Goal: Task Accomplishment & Management: Manage account settings

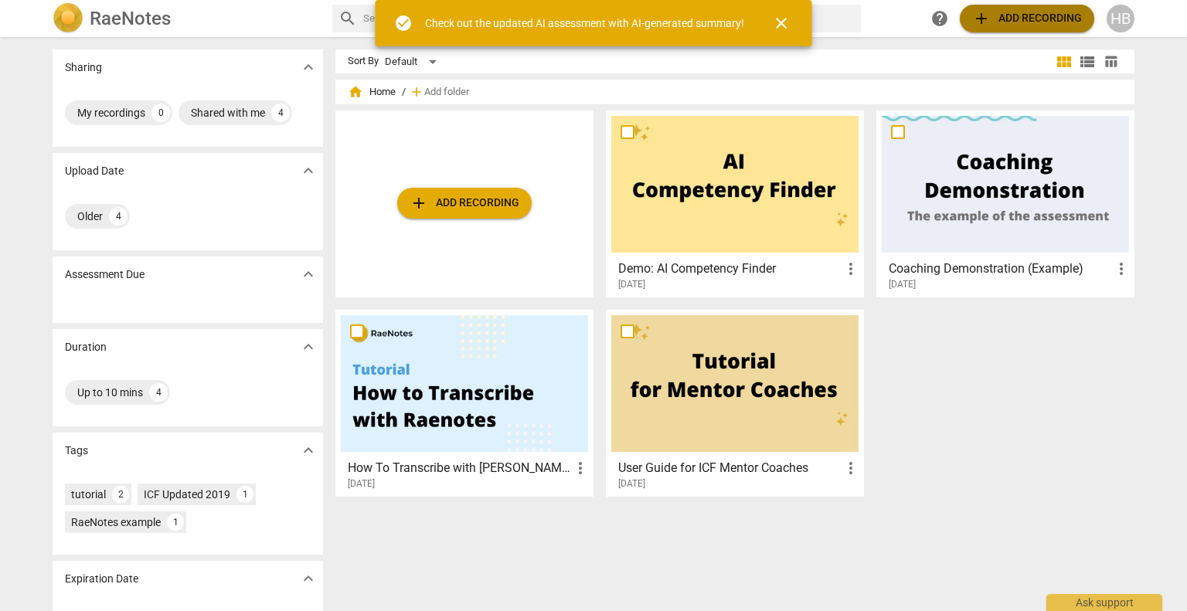
click at [1011, 21] on span "add Add recording" at bounding box center [1027, 18] width 110 height 19
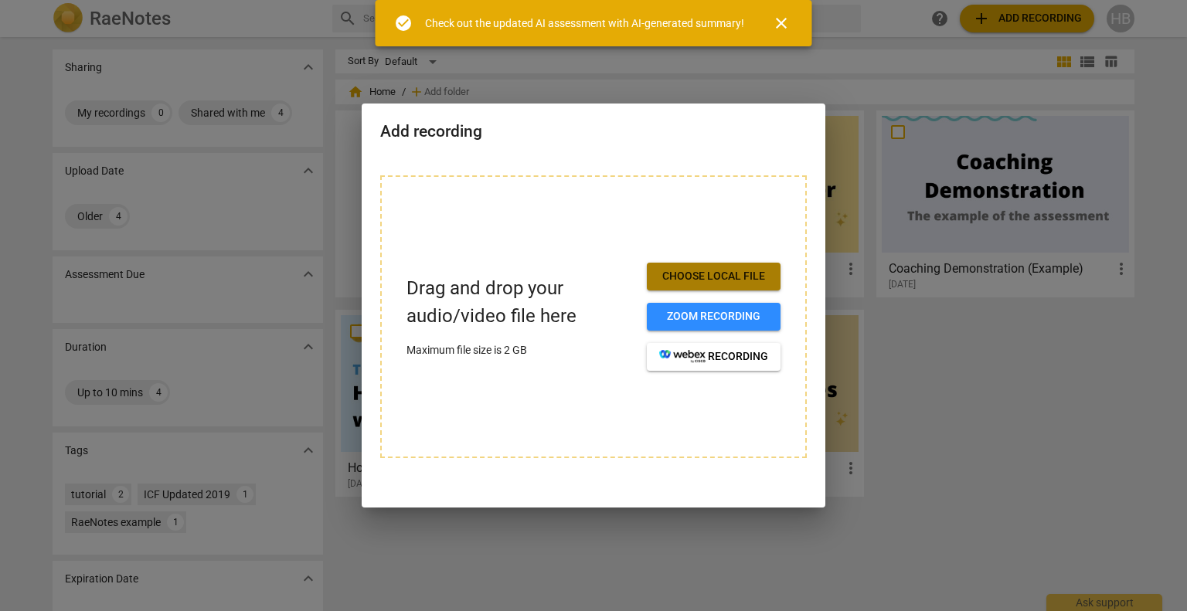
click at [732, 272] on span "Choose local file" at bounding box center [713, 276] width 109 height 15
click at [720, 281] on span "Choose local file" at bounding box center [713, 276] width 109 height 15
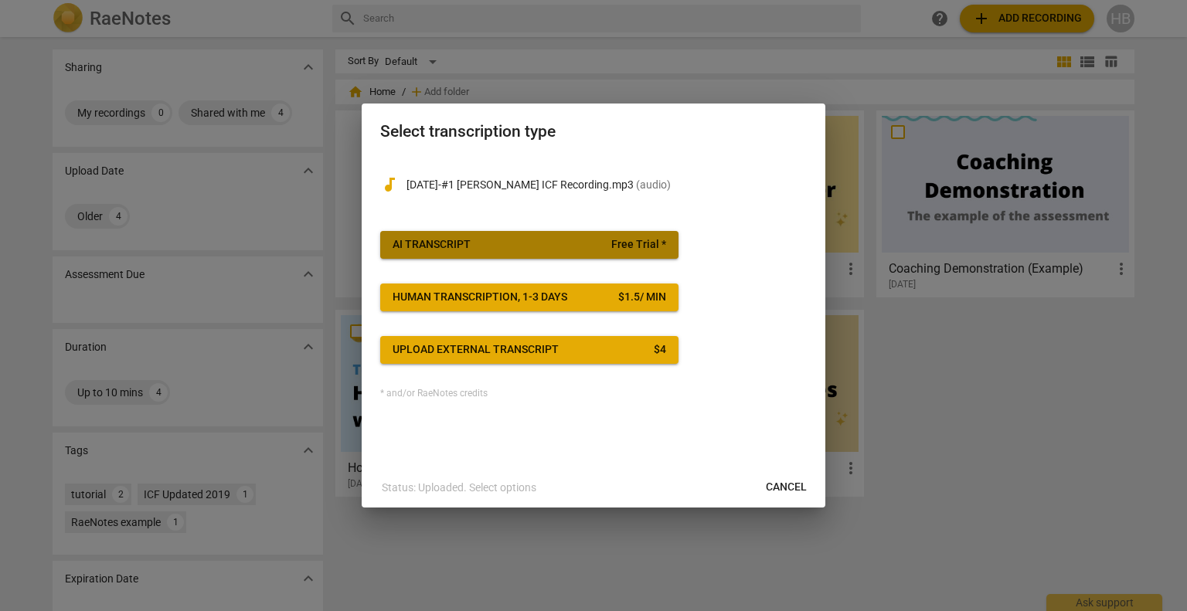
click at [663, 240] on span "Free Trial *" at bounding box center [638, 244] width 55 height 15
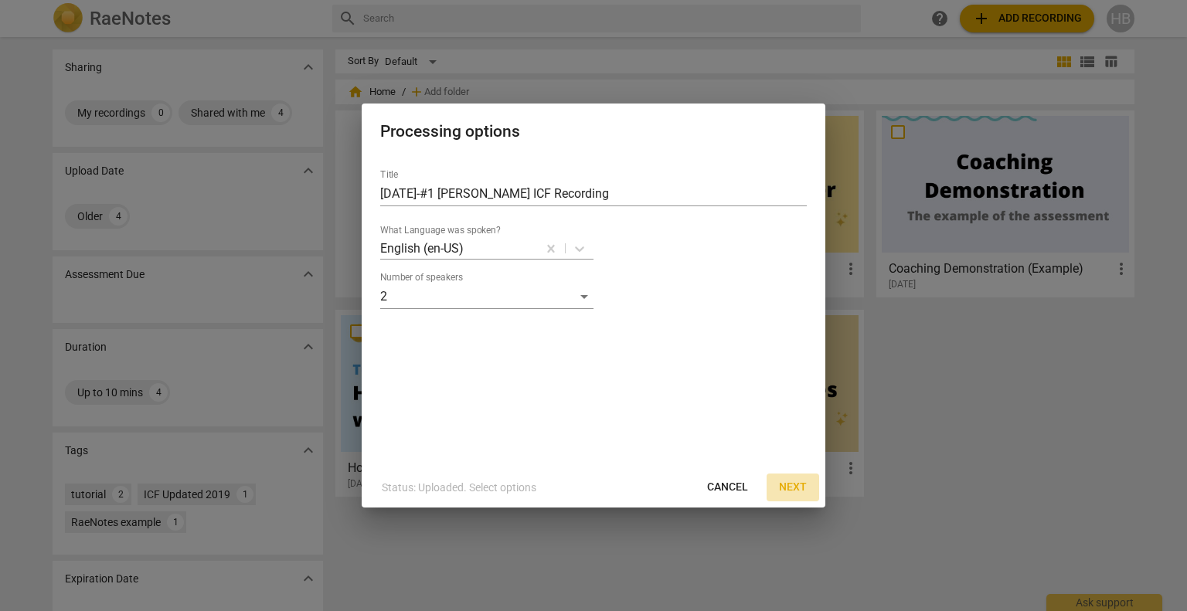
click at [796, 481] on span "Next" at bounding box center [793, 487] width 28 height 15
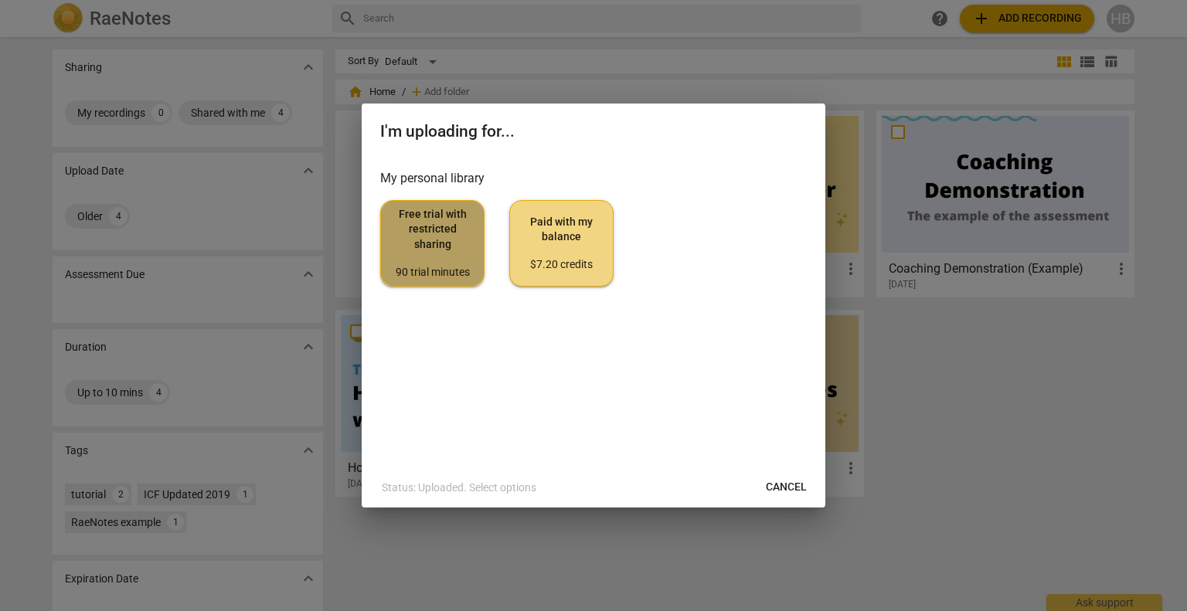
click at [433, 236] on span "Free trial with restricted sharing 90 trial minutes" at bounding box center [432, 243] width 78 height 73
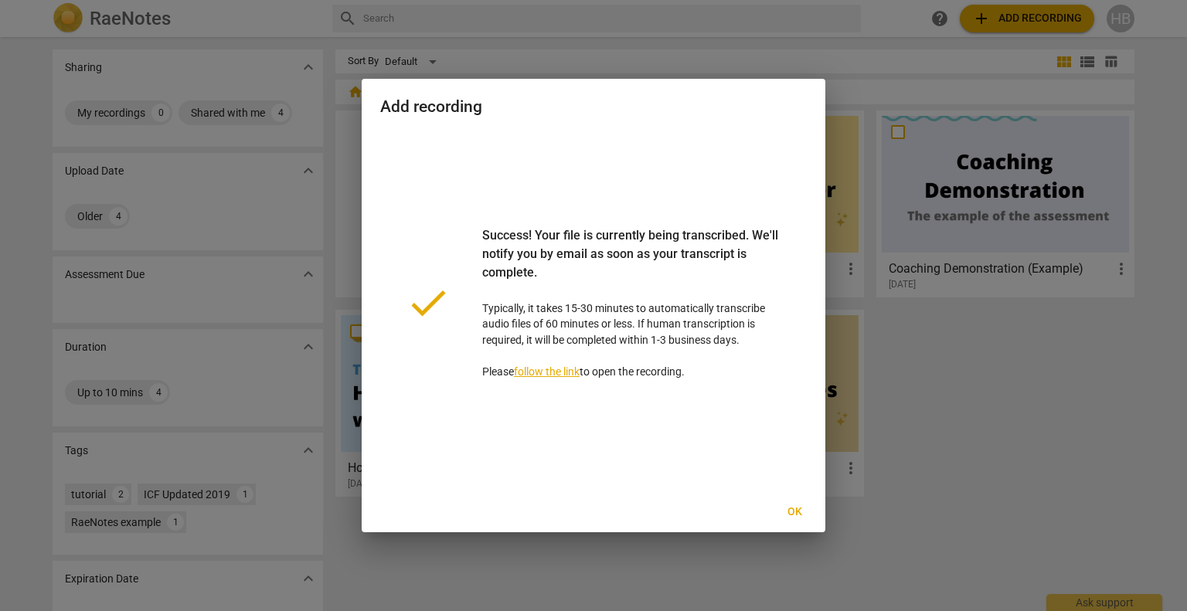
click at [570, 375] on link "follow the link" at bounding box center [547, 371] width 66 height 12
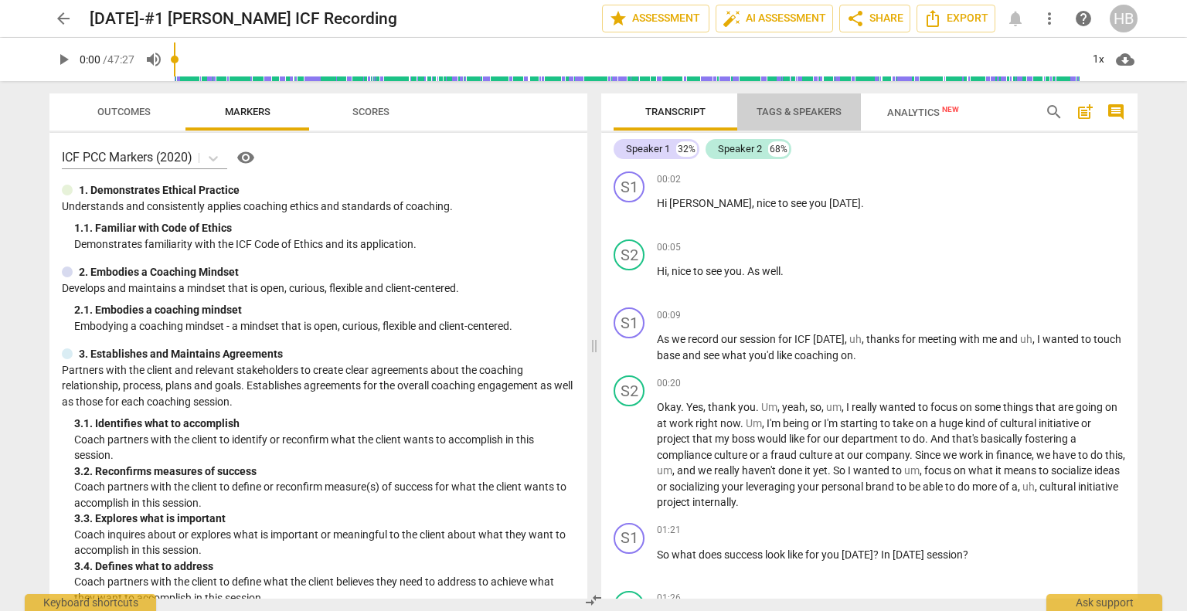
click at [820, 113] on span "Tags & Speakers" at bounding box center [798, 112] width 85 height 12
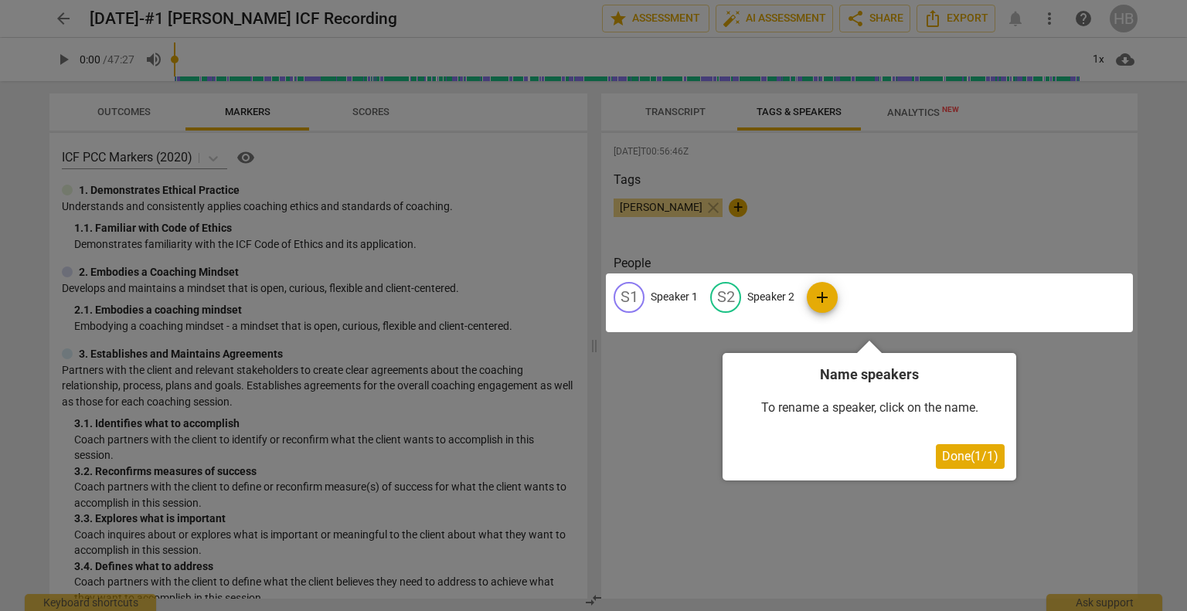
click at [687, 291] on div at bounding box center [869, 302] width 527 height 59
click at [781, 296] on div at bounding box center [869, 302] width 527 height 59
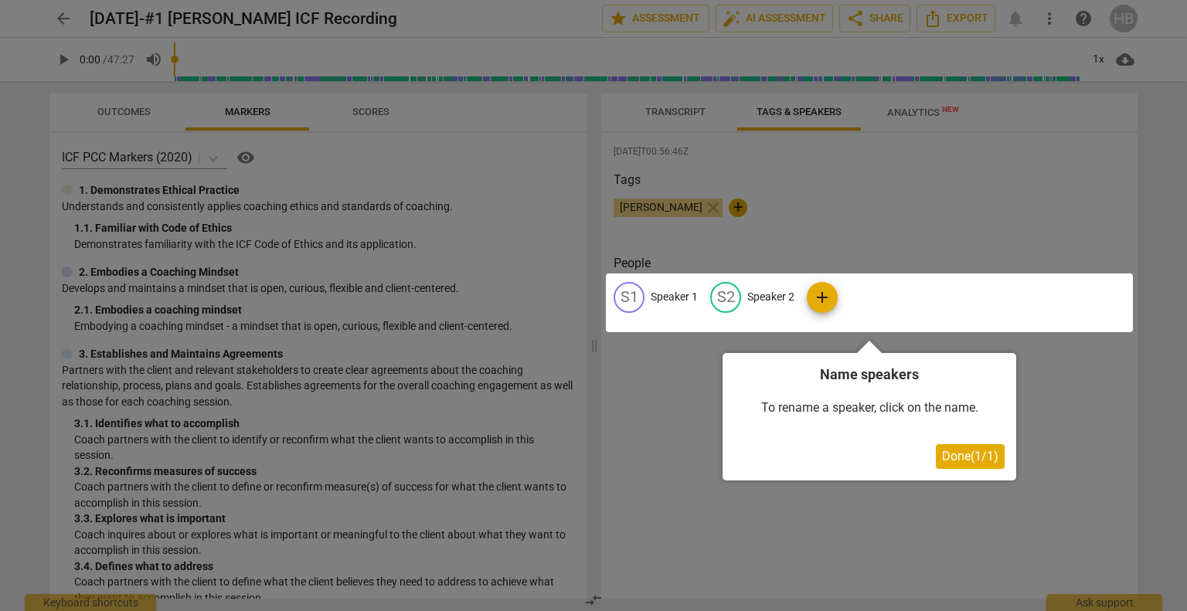
click at [810, 293] on div at bounding box center [869, 302] width 527 height 59
click at [758, 291] on div at bounding box center [869, 302] width 527 height 59
click at [630, 285] on div at bounding box center [869, 302] width 527 height 59
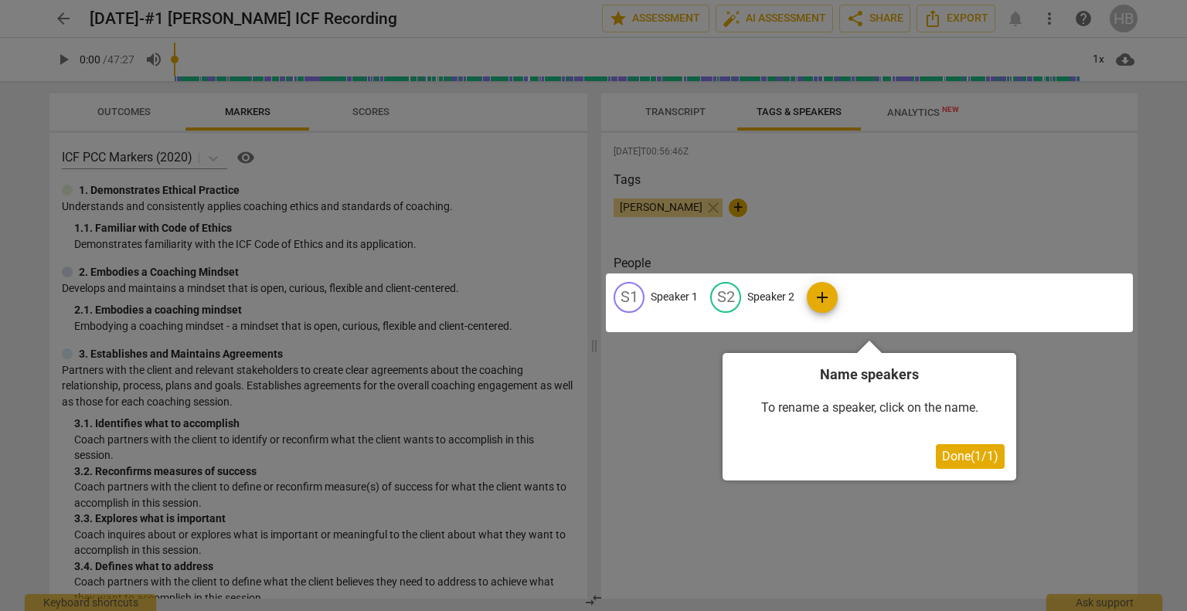
click at [630, 285] on div at bounding box center [869, 302] width 527 height 59
click at [90, 11] on div at bounding box center [593, 305] width 1187 height 611
click at [1087, 545] on div at bounding box center [593, 305] width 1187 height 611
click at [914, 108] on div at bounding box center [593, 305] width 1187 height 611
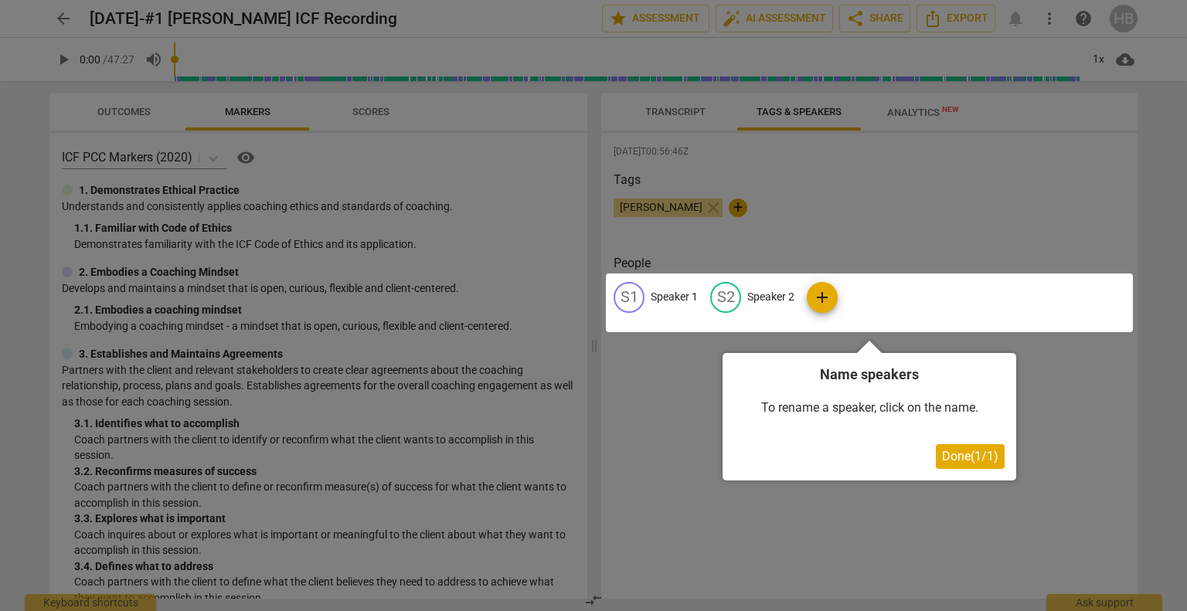
click at [914, 108] on div at bounding box center [593, 305] width 1187 height 611
click at [812, 301] on div at bounding box center [869, 302] width 527 height 59
drag, startPoint x: 812, startPoint y: 301, endPoint x: 802, endPoint y: 499, distance: 198.8
click at [802, 499] on div at bounding box center [593, 305] width 1187 height 611
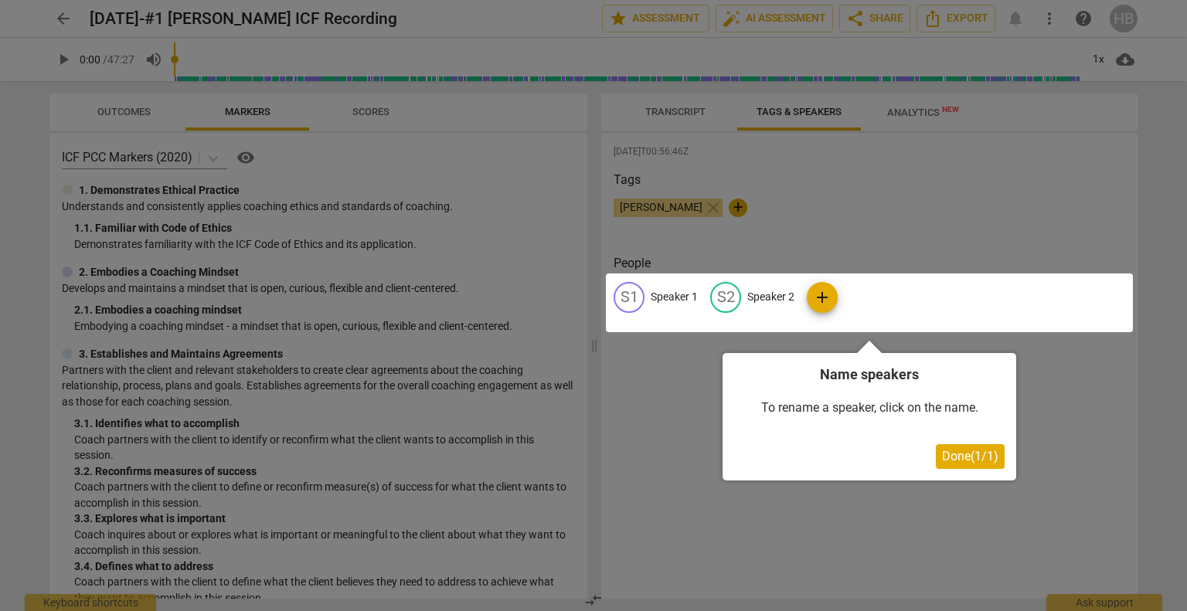
click at [875, 329] on div at bounding box center [869, 302] width 527 height 59
click at [871, 307] on div at bounding box center [869, 302] width 527 height 59
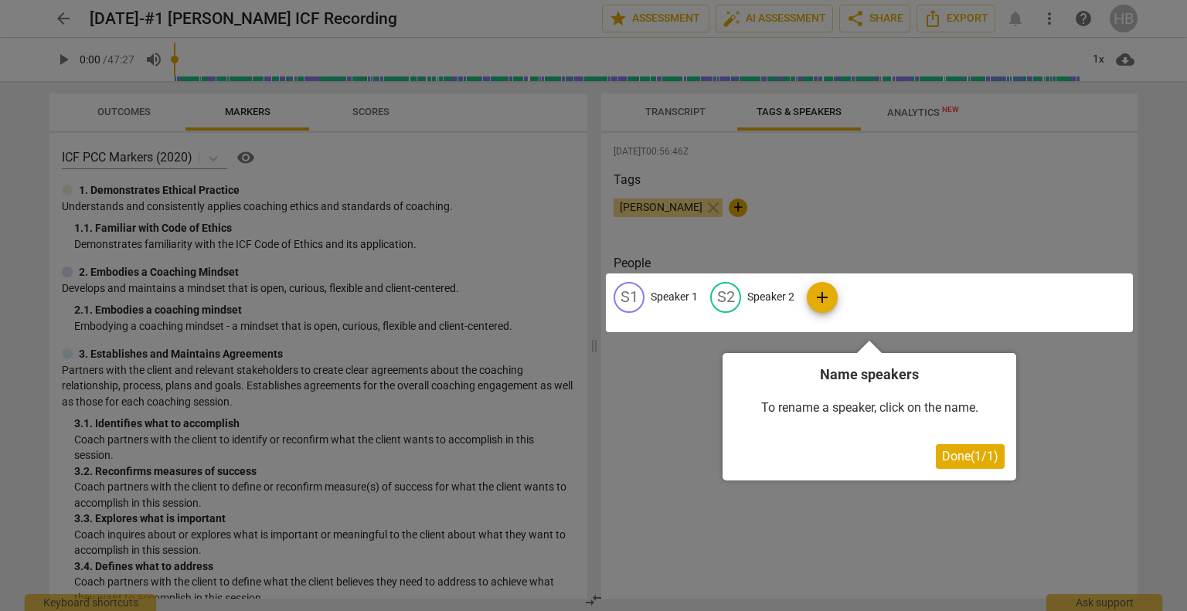
click at [871, 307] on div at bounding box center [869, 302] width 527 height 59
click at [433, 236] on div at bounding box center [593, 305] width 1187 height 611
click at [170, 379] on div at bounding box center [593, 305] width 1187 height 611
click at [922, 114] on div at bounding box center [593, 305] width 1187 height 611
click at [1097, 601] on div at bounding box center [593, 305] width 1187 height 611
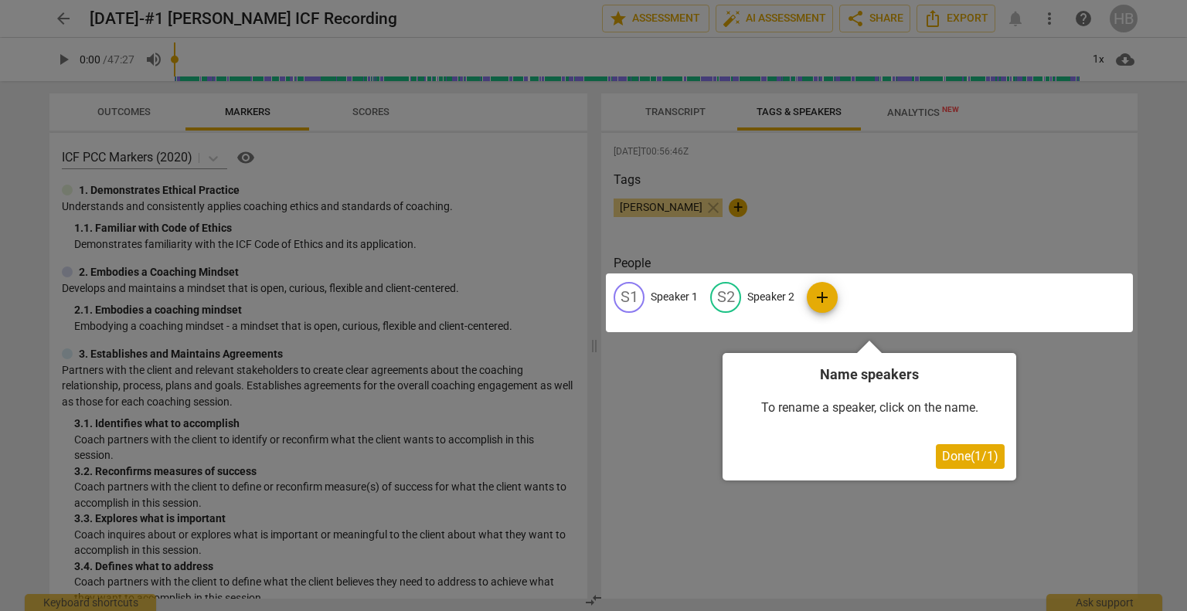
click at [596, 270] on div at bounding box center [593, 305] width 1187 height 611
click at [246, 366] on div at bounding box center [593, 305] width 1187 height 611
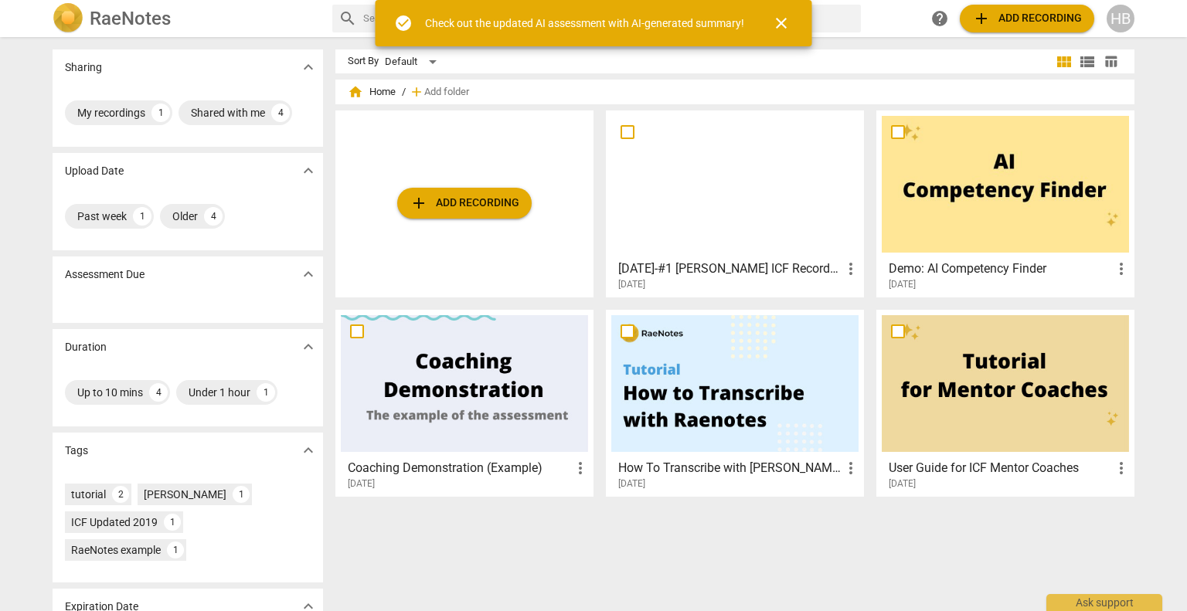
click at [738, 199] on div at bounding box center [734, 184] width 247 height 137
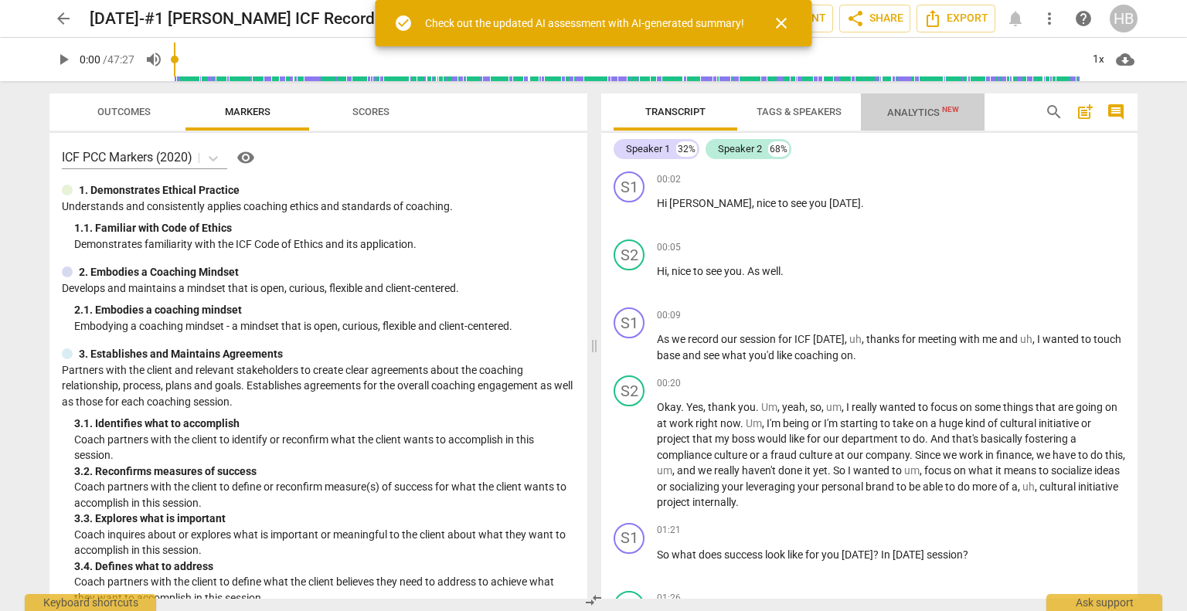
click at [927, 113] on span "Analytics New" at bounding box center [923, 113] width 72 height 12
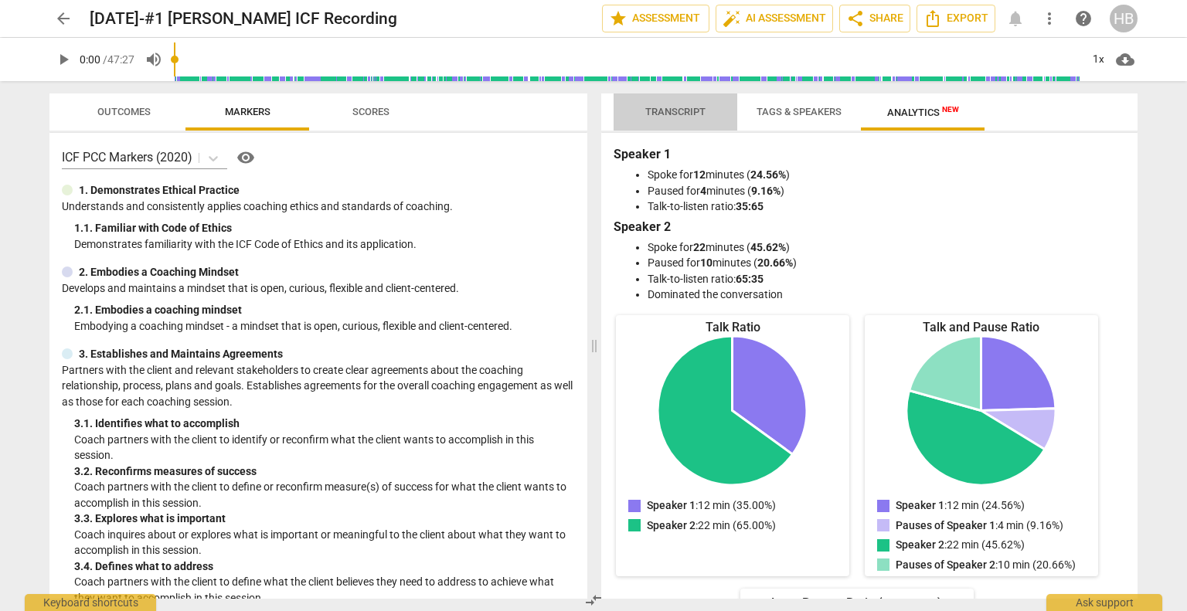
click at [691, 106] on span "Transcript" at bounding box center [675, 112] width 60 height 12
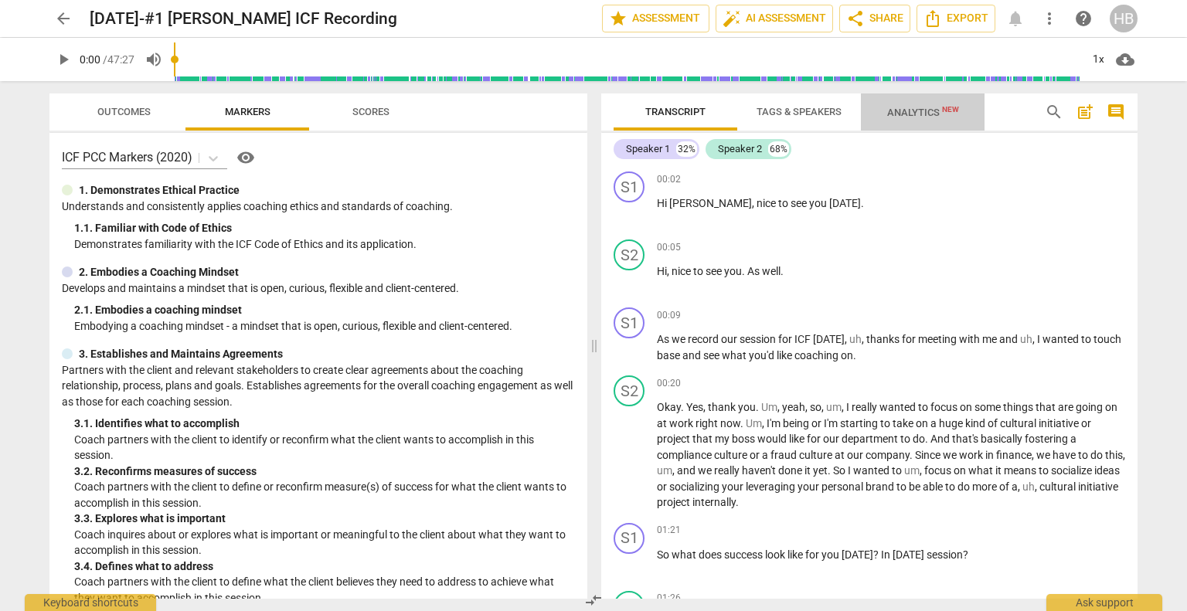
click at [913, 104] on span "Analytics New" at bounding box center [922, 111] width 109 height 23
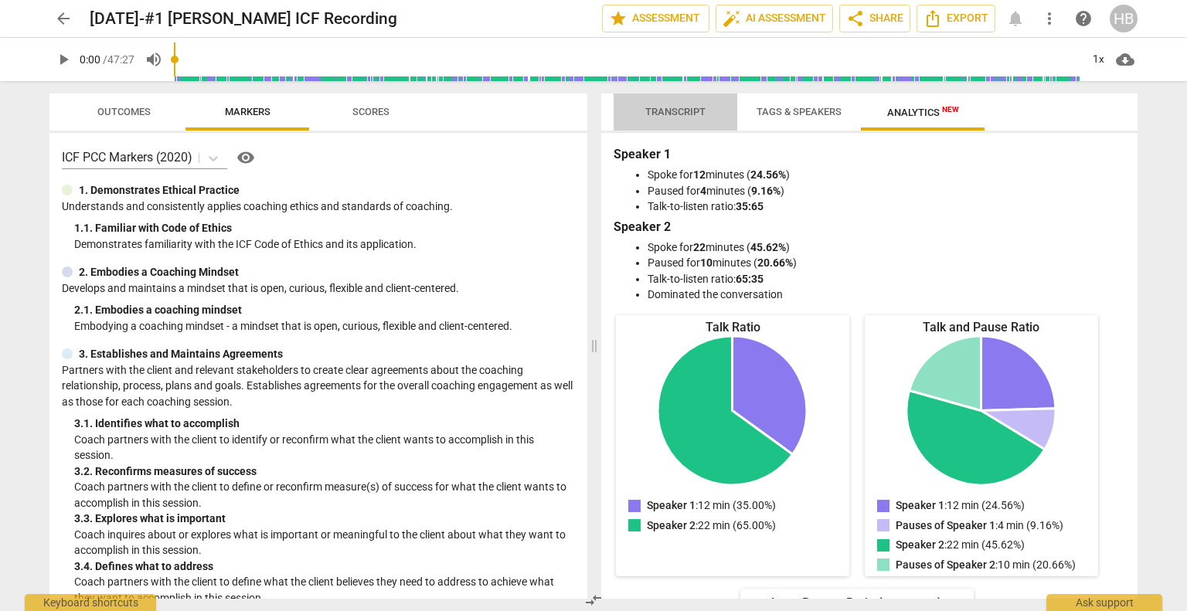
click at [680, 107] on span "Transcript" at bounding box center [675, 112] width 60 height 12
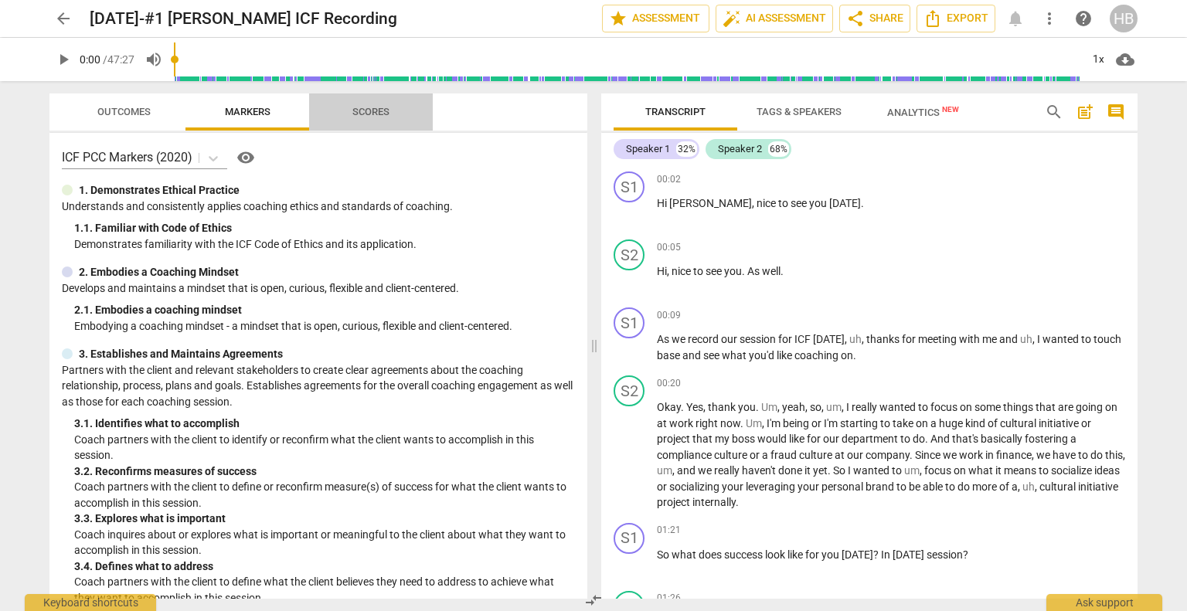
click at [358, 106] on span "Scores" at bounding box center [370, 112] width 37 height 12
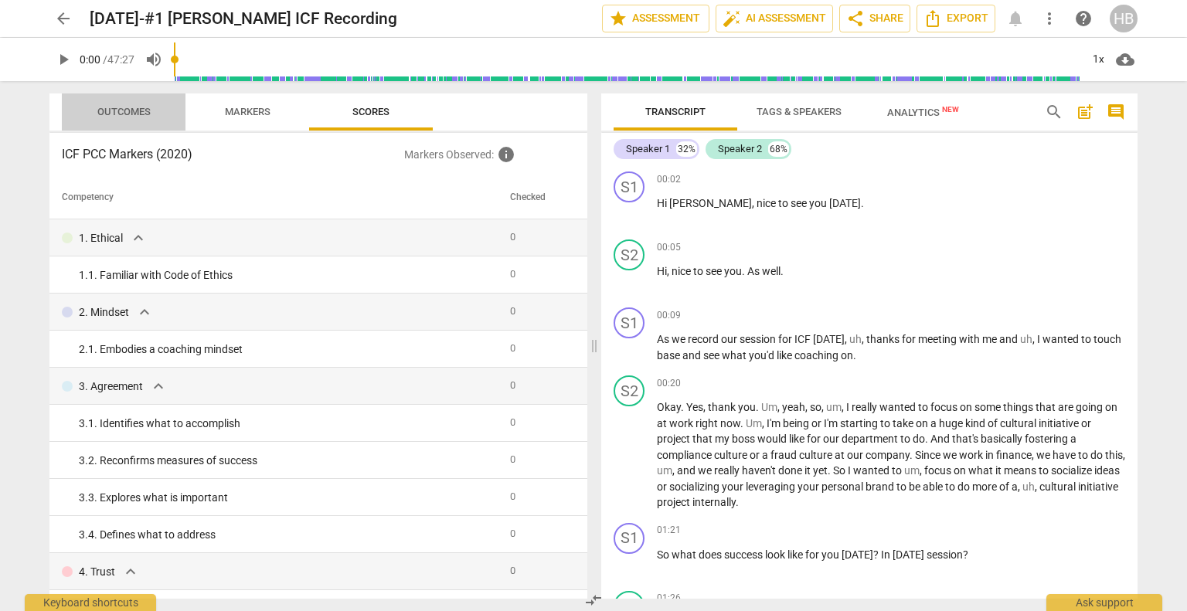
click at [127, 102] on span "Outcomes" at bounding box center [124, 112] width 90 height 21
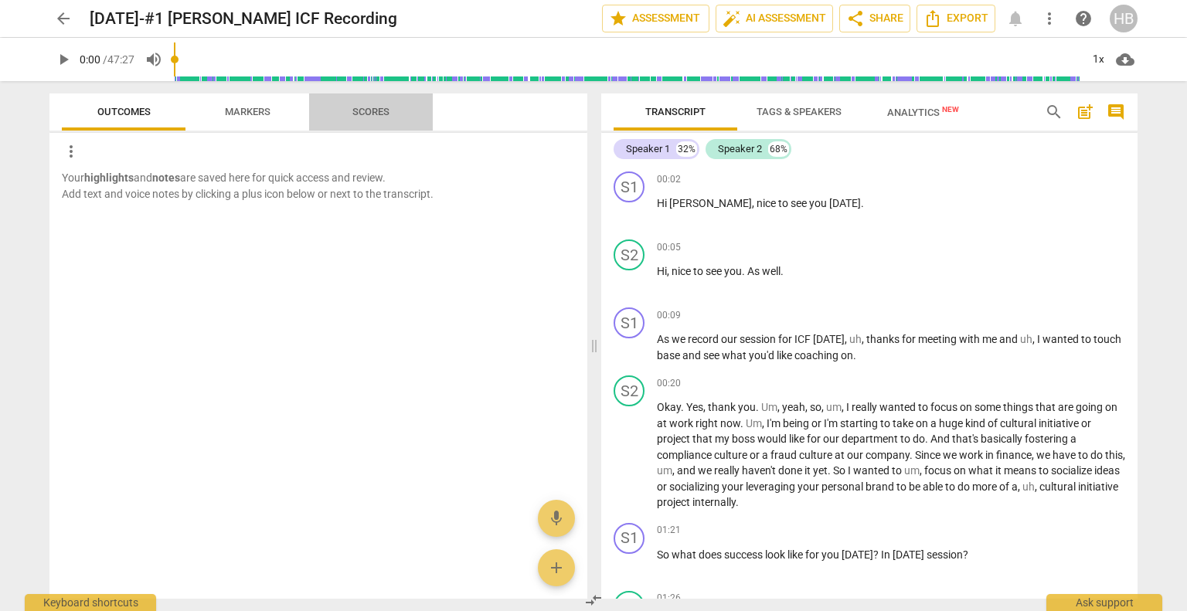
click at [362, 109] on span "Scores" at bounding box center [370, 112] width 37 height 12
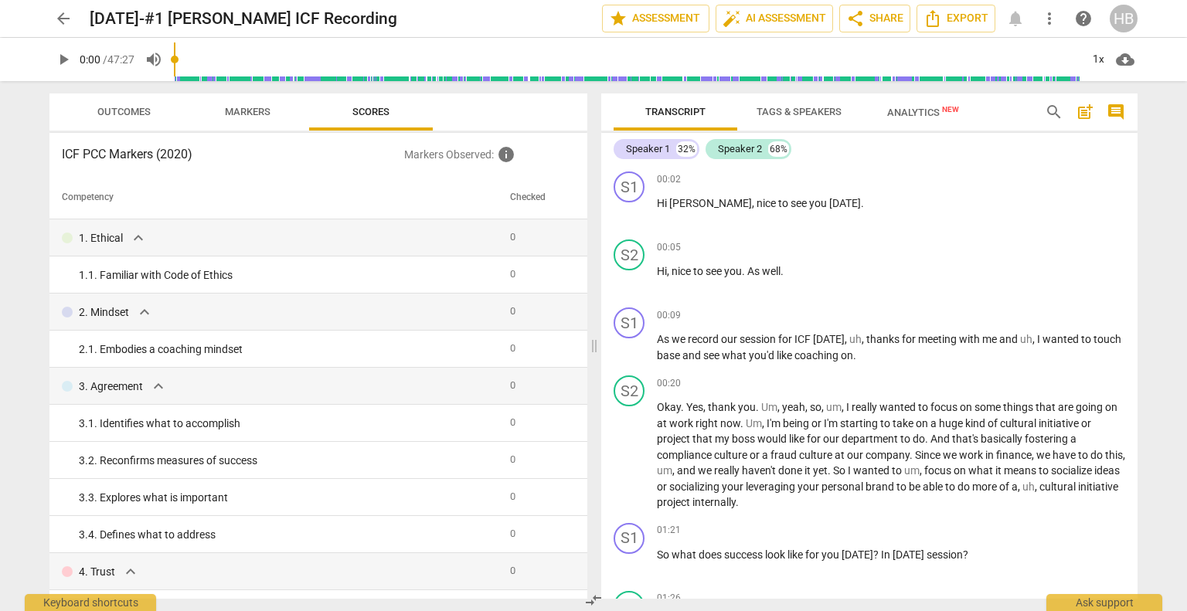
click at [589, 519] on div "Outcomes Markers Scores ICF PCC Markers (2020) Markers Observed : info Competen…" at bounding box center [315, 346] width 556 height 530
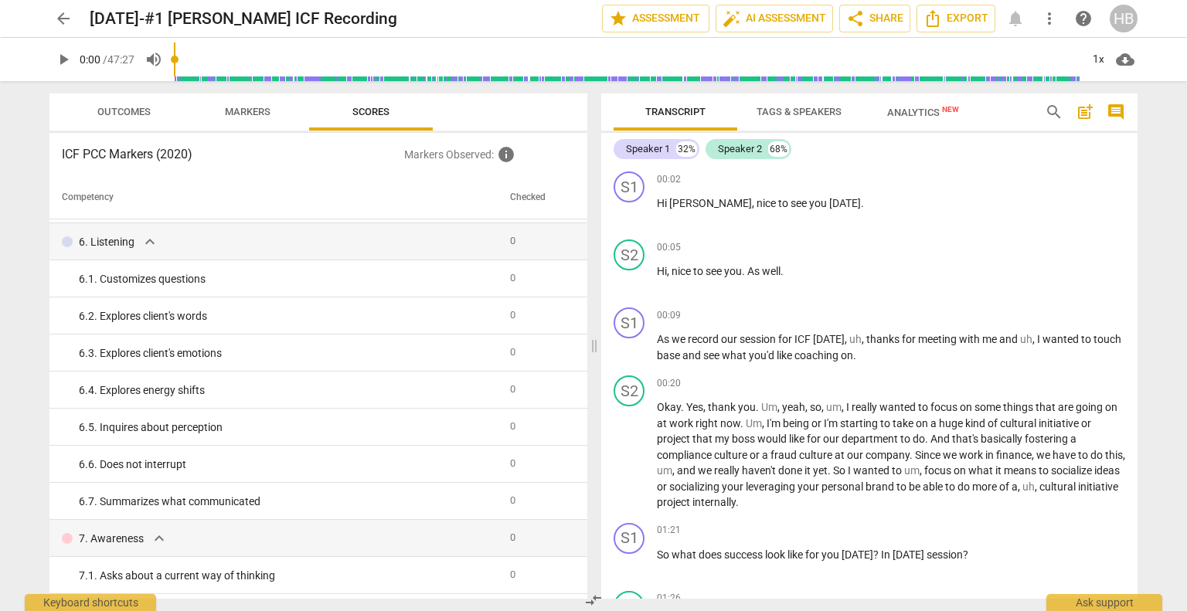
scroll to position [1107, 0]
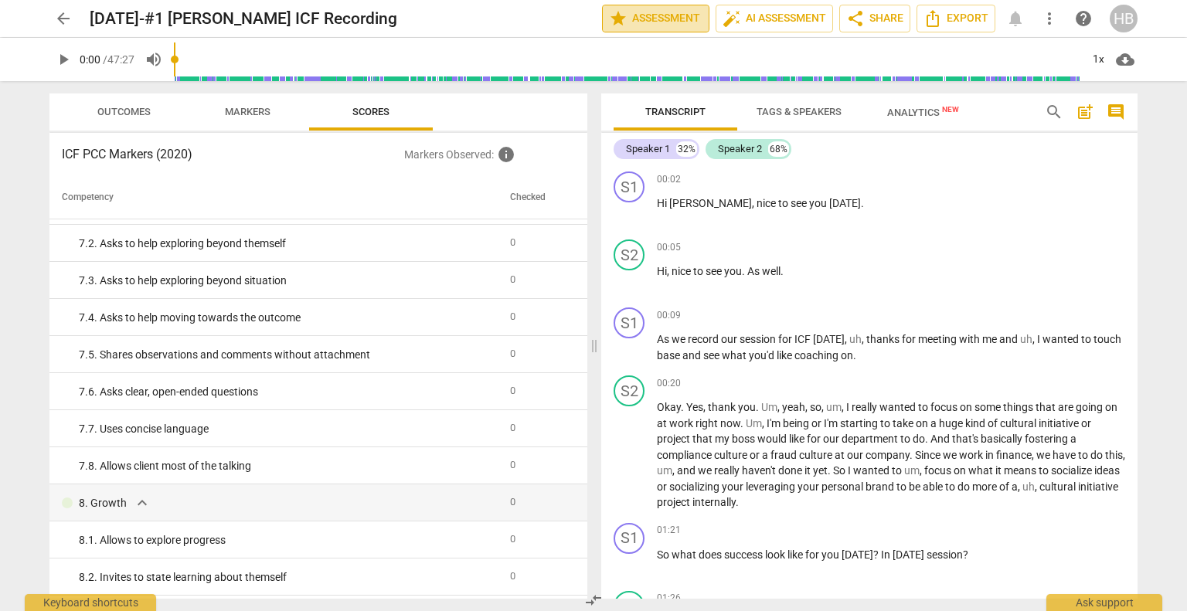
click at [666, 12] on span "star Assessment" at bounding box center [655, 18] width 93 height 19
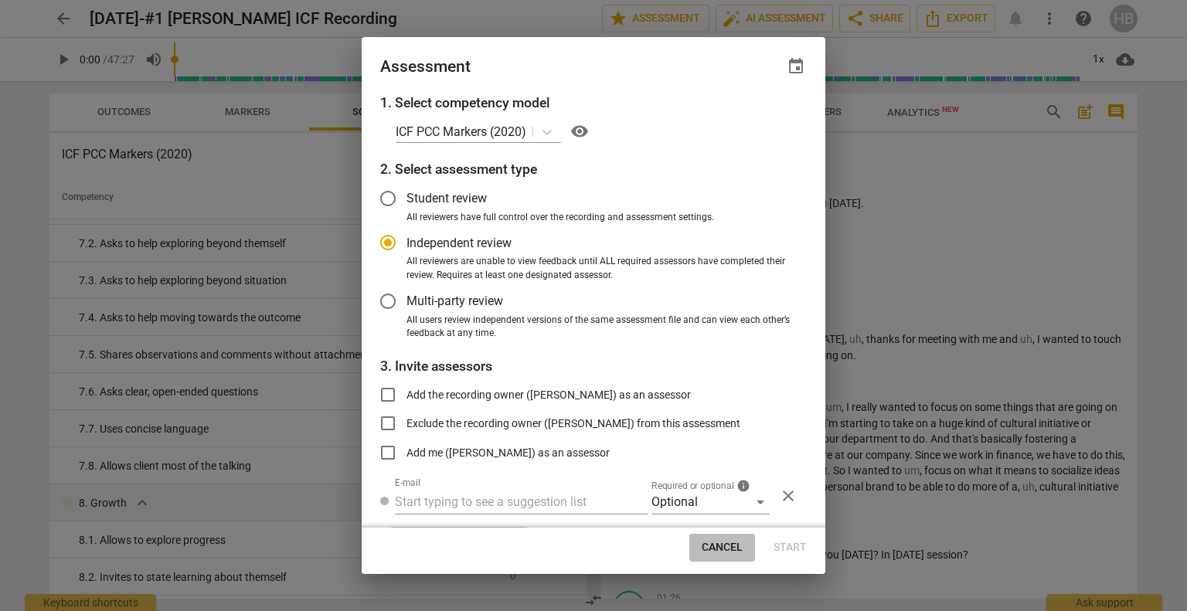
click at [708, 545] on span "Cancel" at bounding box center [721, 547] width 41 height 15
radio input "false"
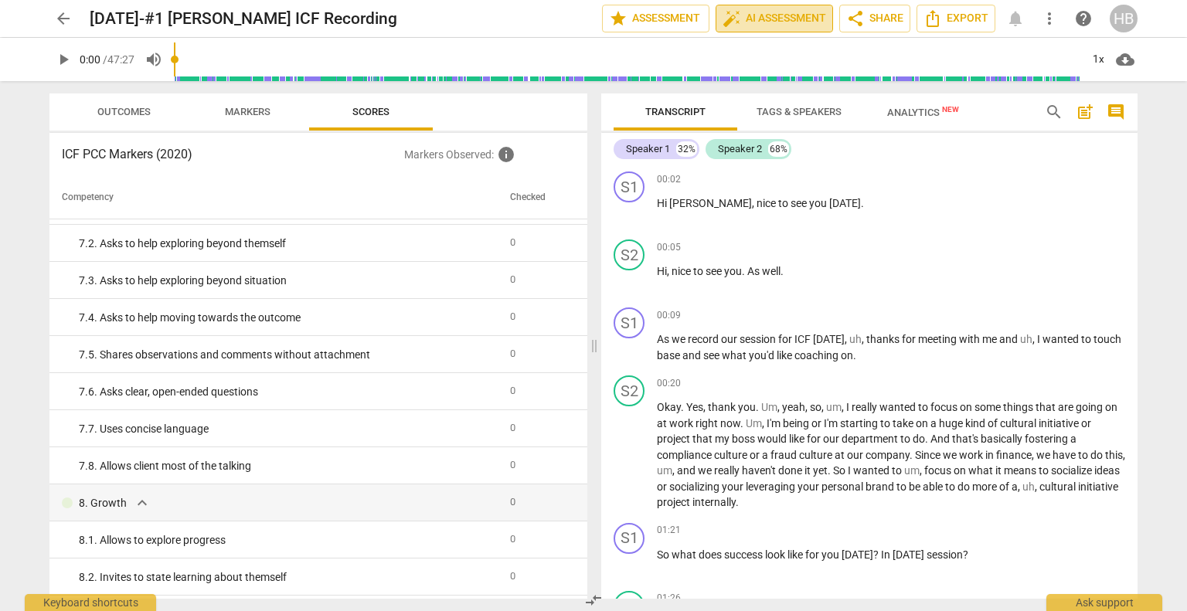
click at [774, 21] on span "auto_fix_high AI Assessment" at bounding box center [774, 18] width 104 height 19
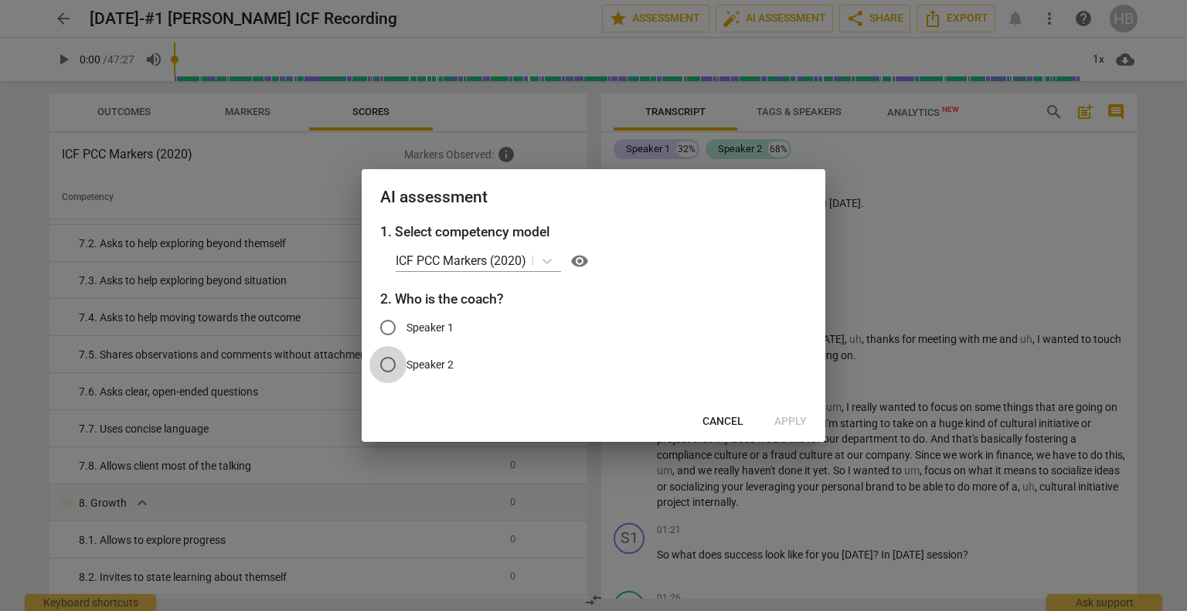
click at [389, 365] on input "Speaker 2" at bounding box center [387, 364] width 37 height 37
radio input "true"
click at [791, 418] on span "Apply" at bounding box center [790, 421] width 32 height 15
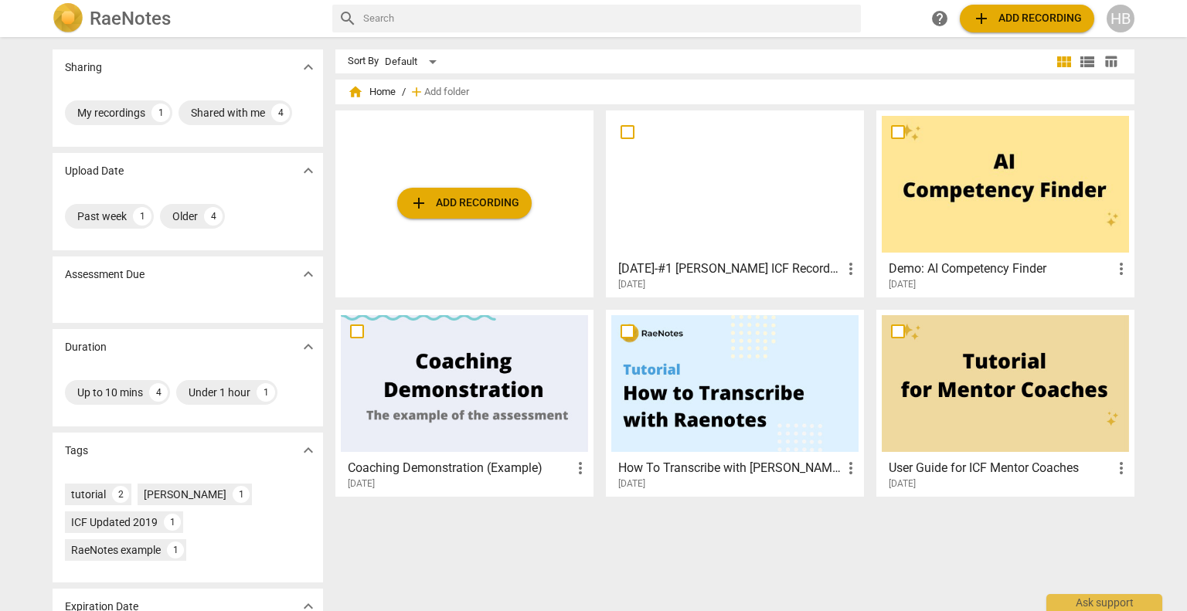
click at [689, 191] on div at bounding box center [734, 184] width 247 height 137
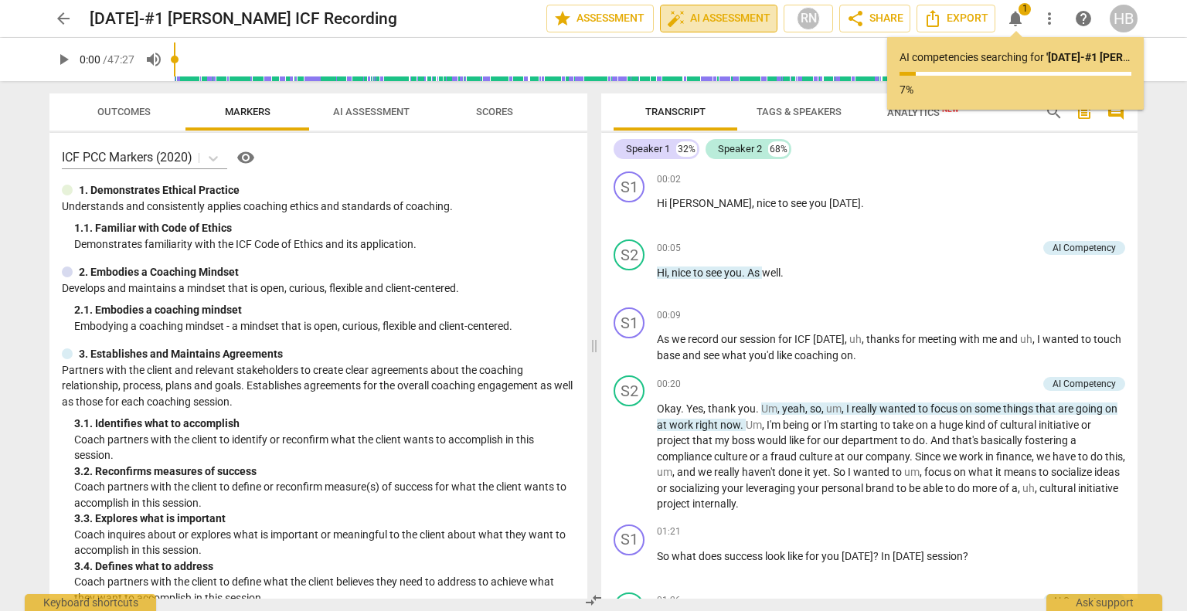
click at [725, 17] on span "auto_fix_high AI Assessment" at bounding box center [719, 18] width 104 height 19
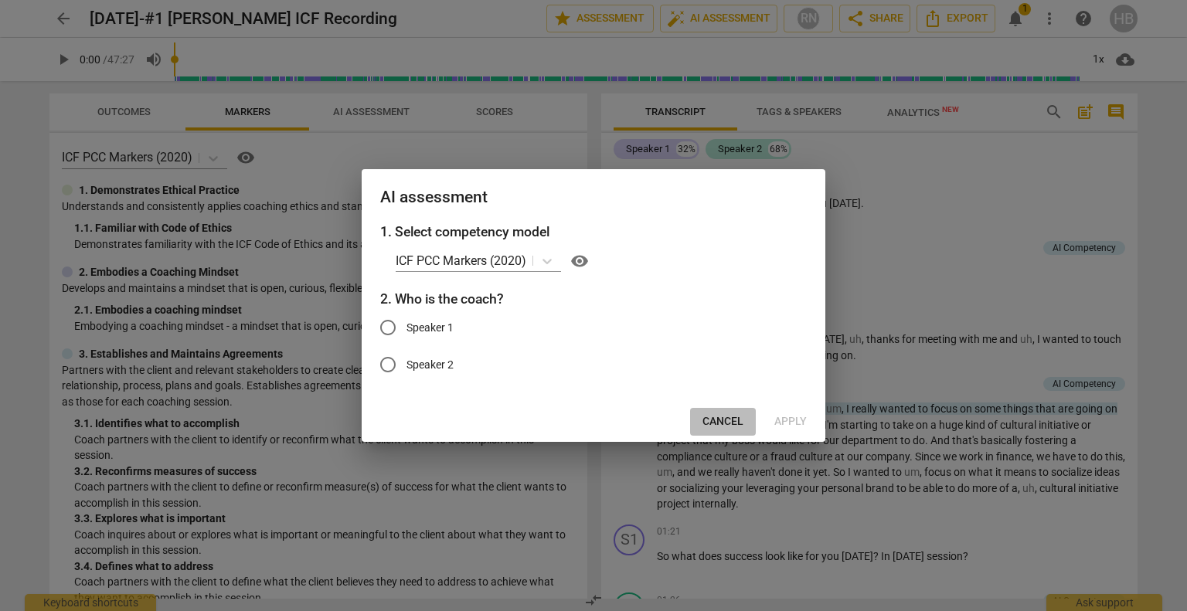
click at [728, 421] on span "Cancel" at bounding box center [722, 421] width 41 height 15
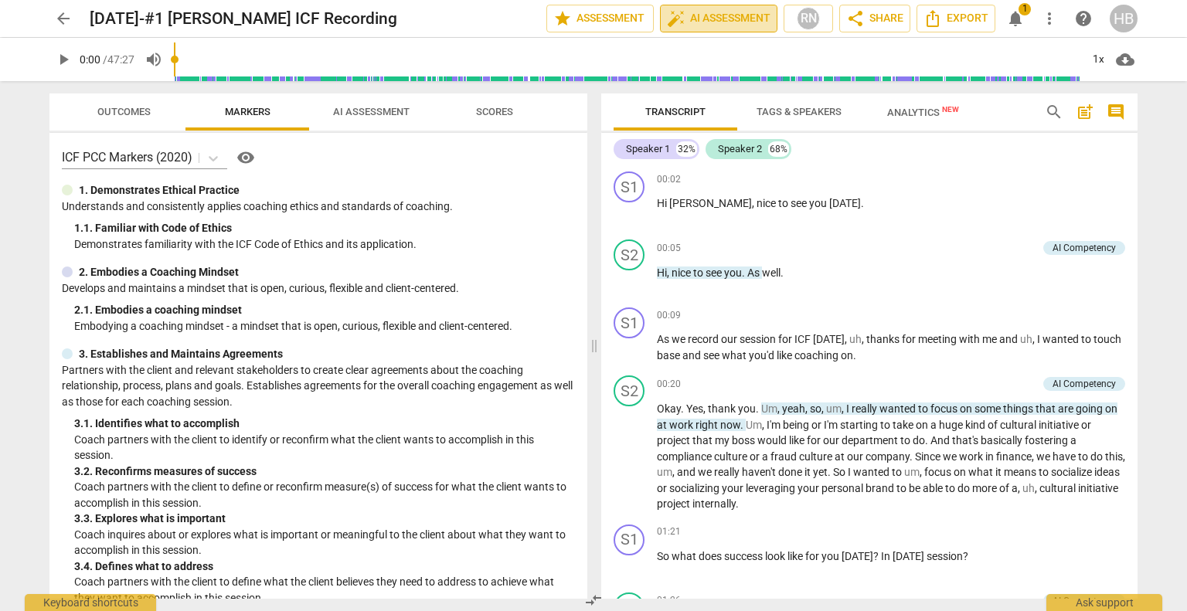
click at [743, 8] on button "auto_fix_high AI Assessment" at bounding box center [718, 19] width 117 height 28
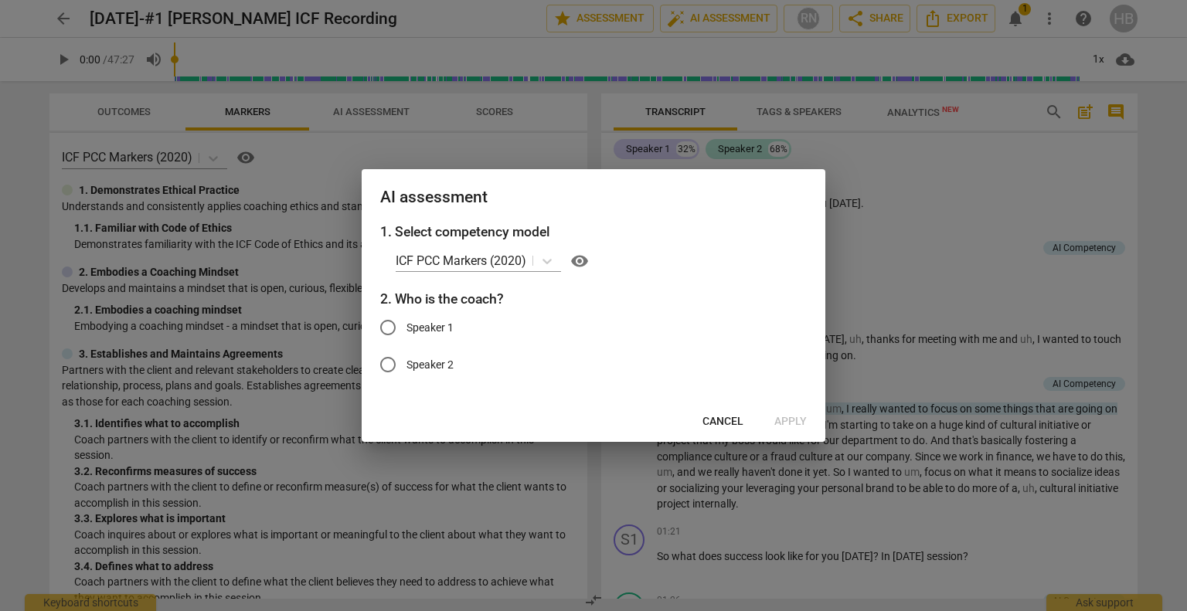
click at [444, 320] on span "Speaker 1" at bounding box center [429, 328] width 47 height 16
click at [406, 320] on input "Speaker 1" at bounding box center [387, 327] width 37 height 37
radio input "true"
click at [793, 417] on span "Apply" at bounding box center [790, 421] width 32 height 15
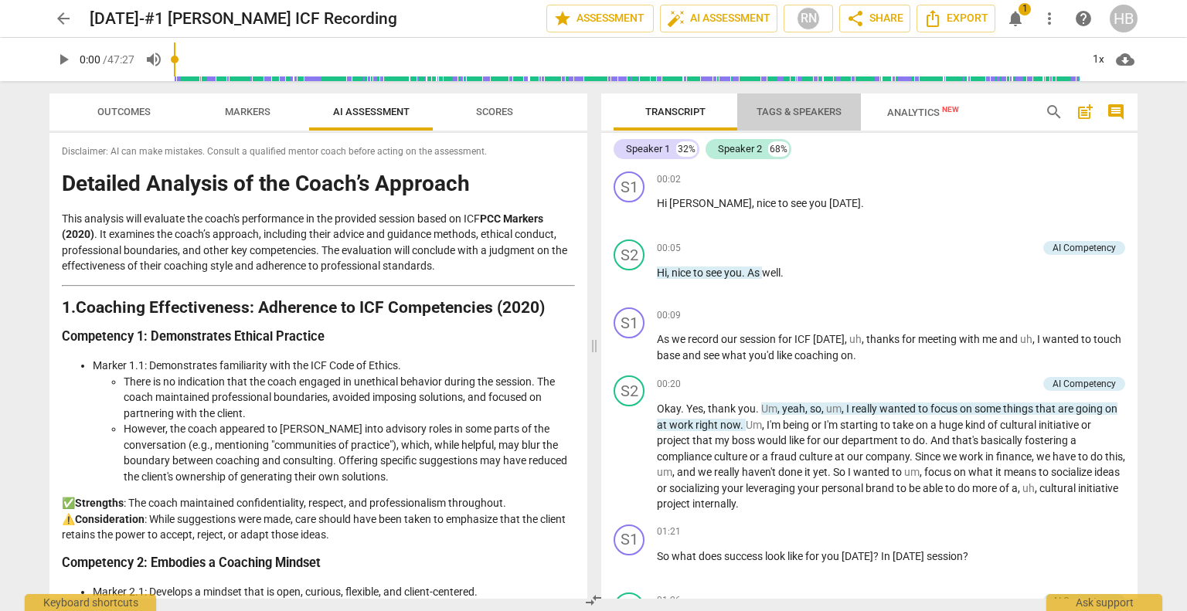
click at [800, 100] on button "Tags & Speakers" at bounding box center [799, 111] width 124 height 37
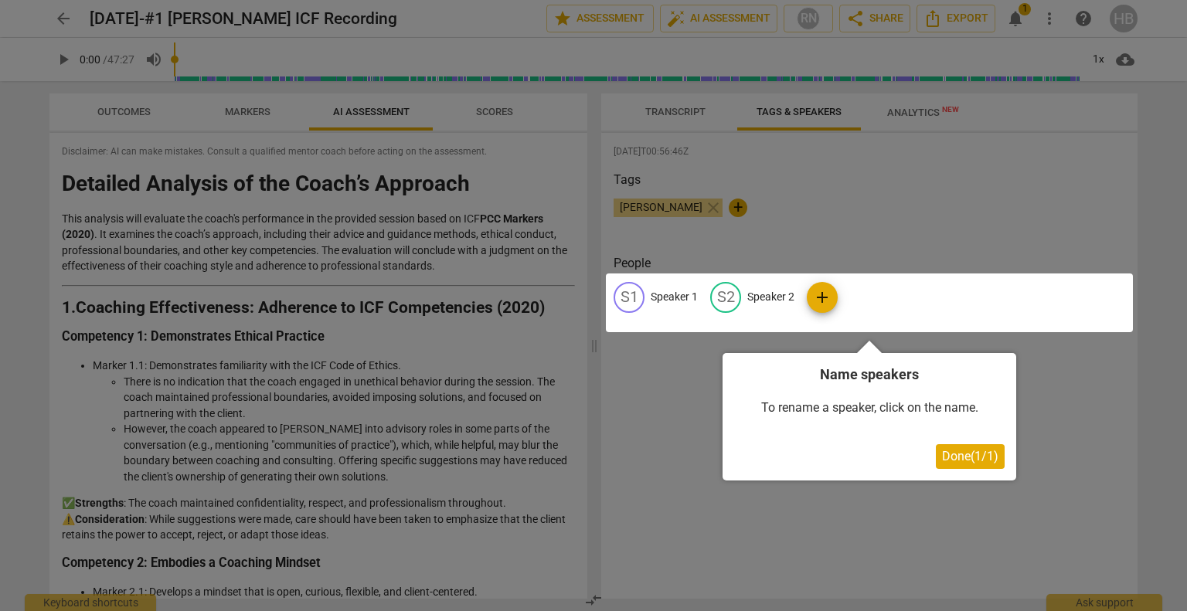
click at [635, 291] on div at bounding box center [869, 302] width 527 height 59
click at [970, 455] on span "Done ( 1 / 1 )" at bounding box center [970, 456] width 56 height 15
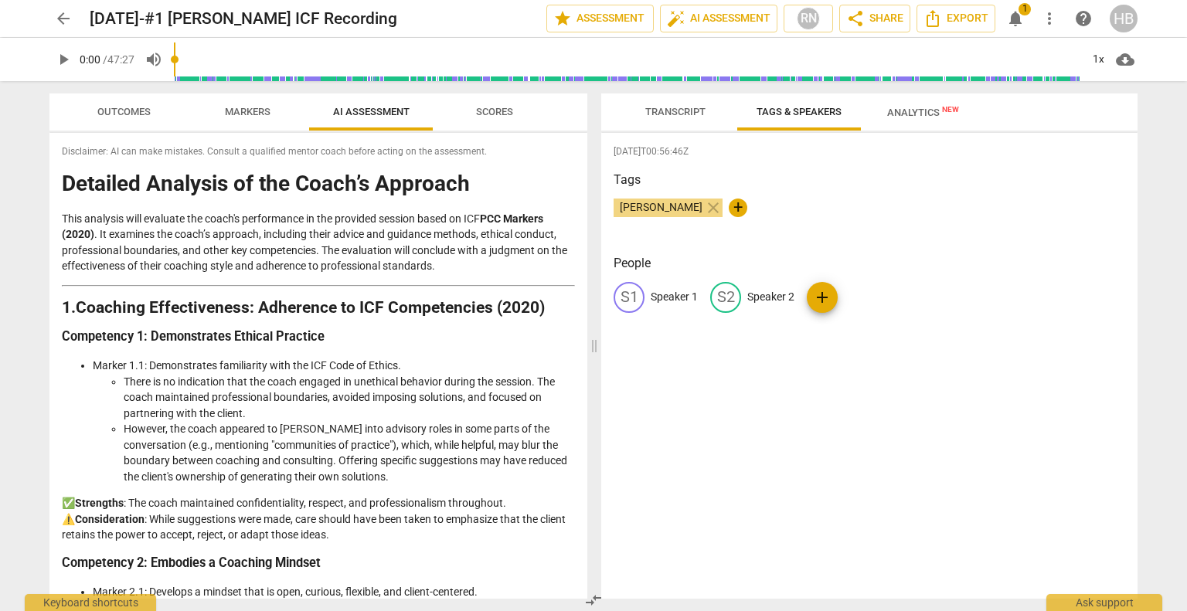
click at [682, 293] on p "Speaker 1" at bounding box center [673, 297] width 47 height 16
click at [650, 293] on input "[PERSON_NAME]" at bounding box center [712, 297] width 124 height 25
type input "Coach [PERSON_NAME]"
click at [867, 290] on p "Speaker 2" at bounding box center [870, 297] width 47 height 16
click at [816, 294] on p "Speaker 2" at bounding box center [839, 297] width 47 height 16
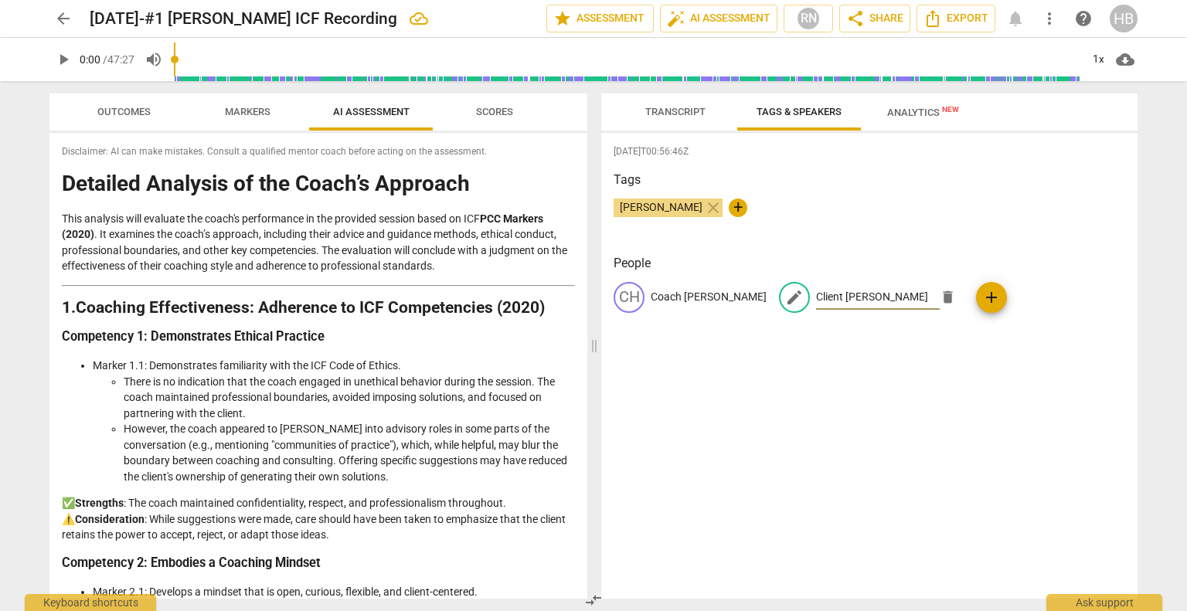
type input "Client [PERSON_NAME]"
click at [948, 379] on div "[DATE]T00:56:46Z Tags [PERSON_NAME] close + People CH Coach [PERSON_NAME] edit …" at bounding box center [869, 366] width 536 height 466
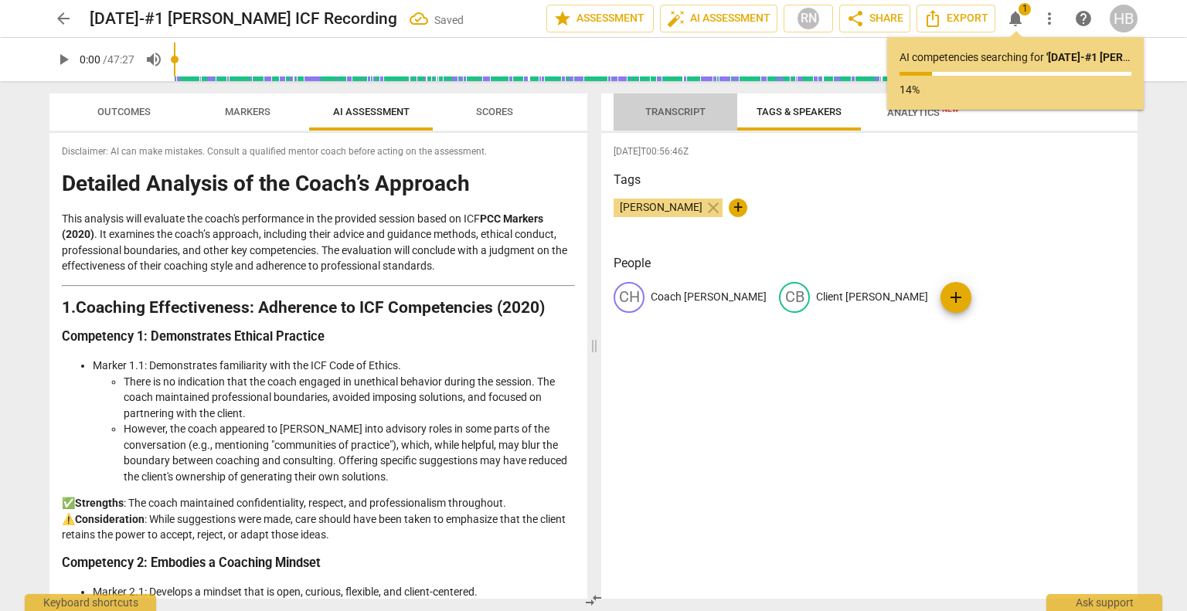
click at [684, 108] on span "Transcript" at bounding box center [675, 112] width 60 height 12
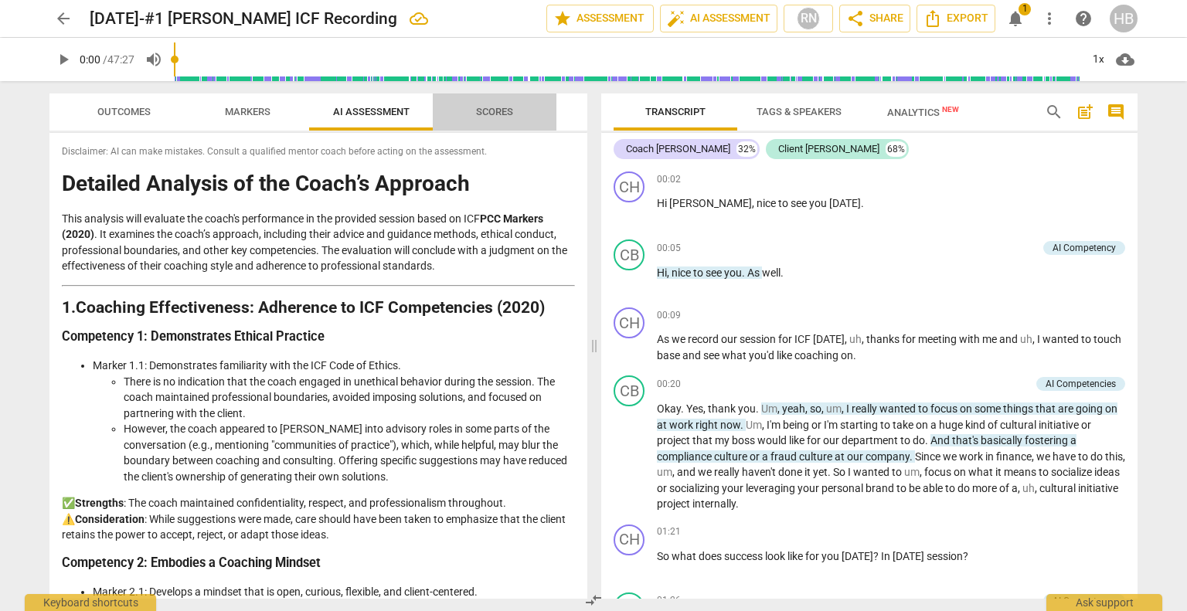
click at [502, 101] on button "Scores" at bounding box center [495, 111] width 124 height 37
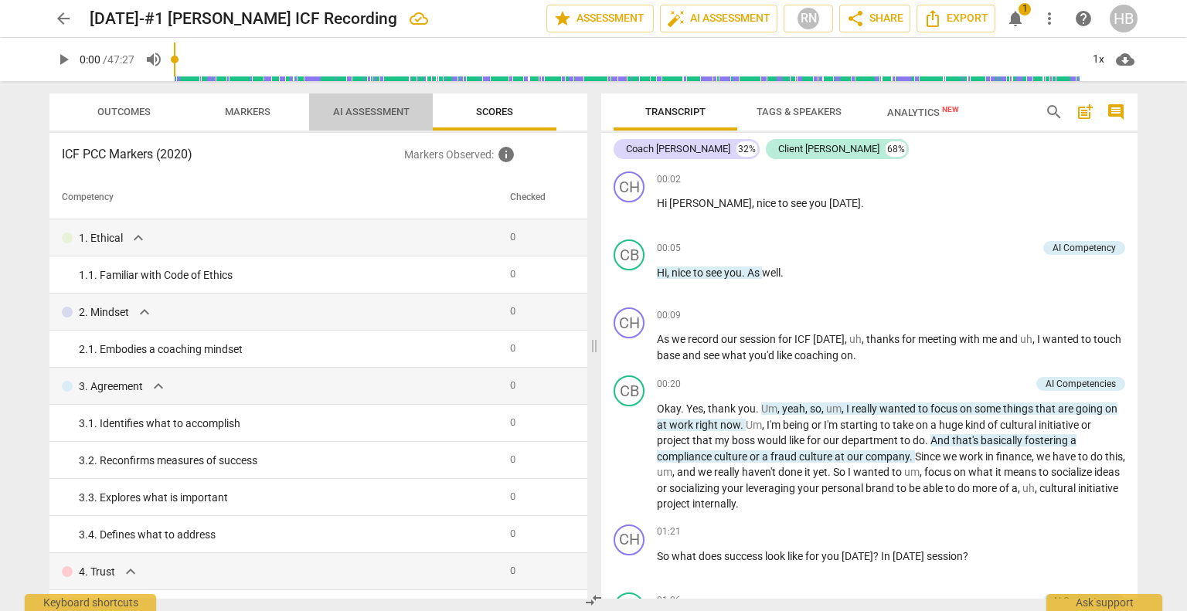
click at [368, 104] on span "AI Assessment" at bounding box center [371, 112] width 114 height 21
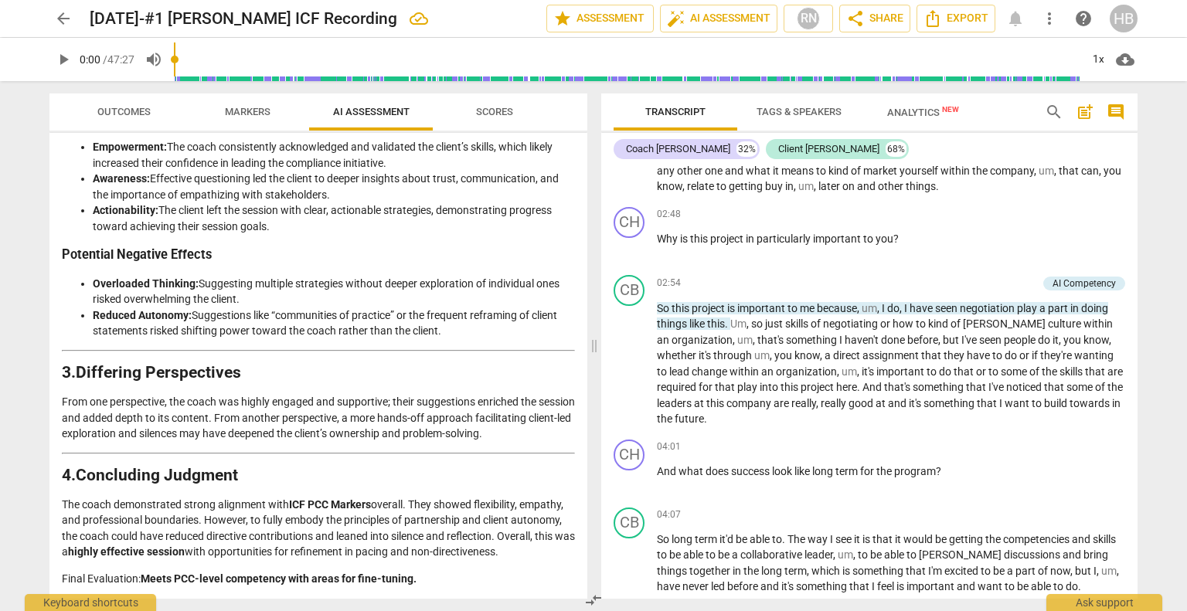
scroll to position [1137, 0]
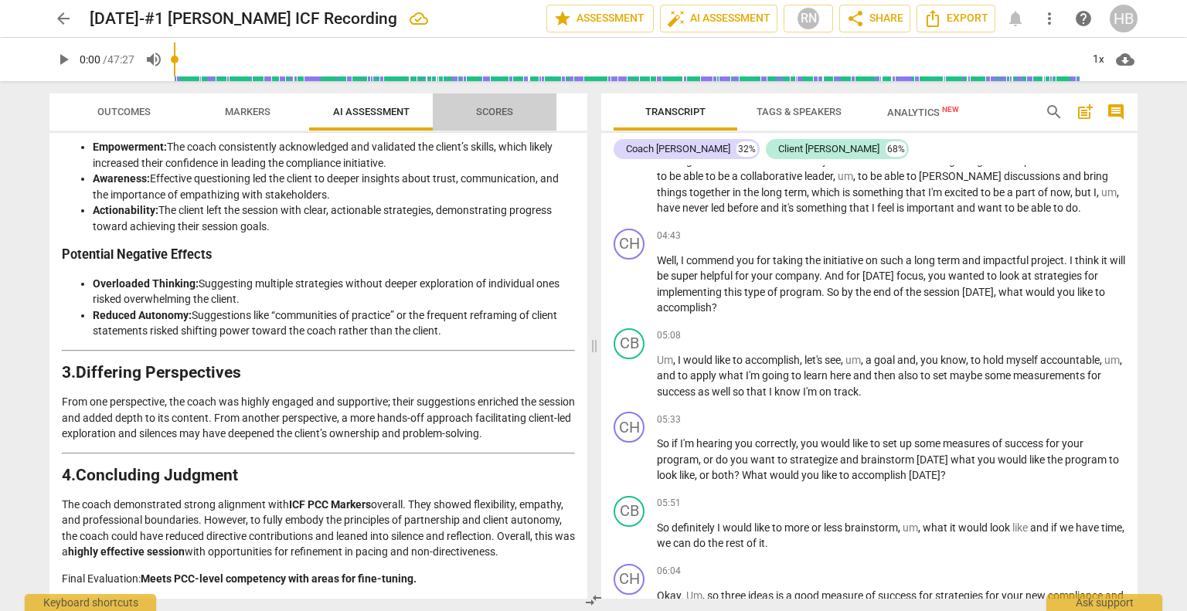
click at [502, 108] on span "Scores" at bounding box center [494, 112] width 37 height 12
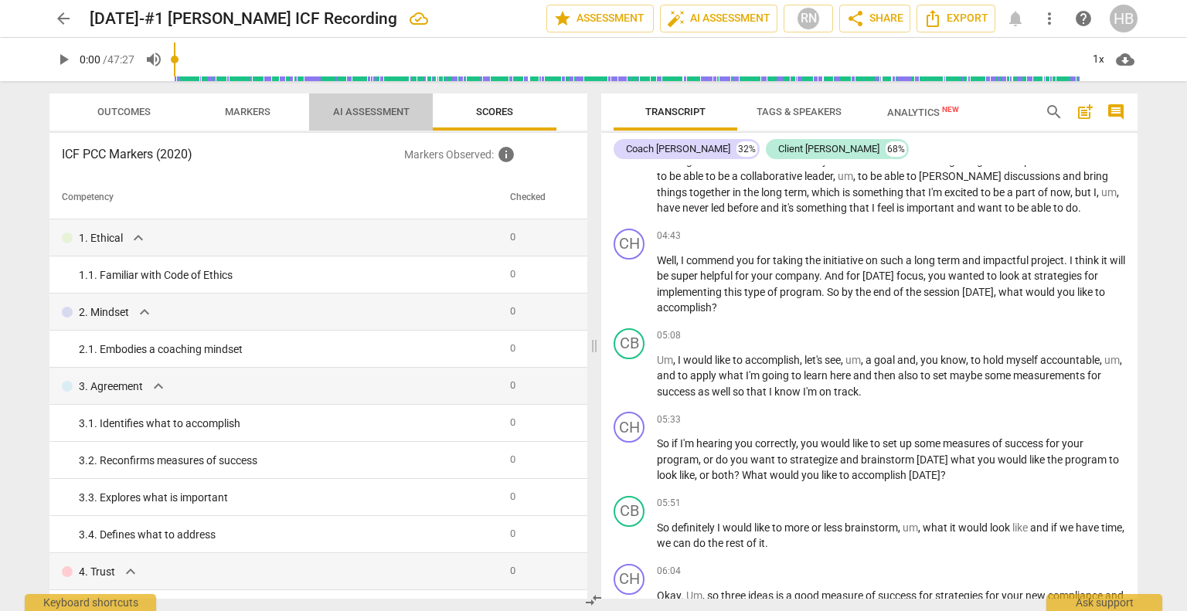
click at [345, 104] on span "AI Assessment" at bounding box center [371, 112] width 114 height 21
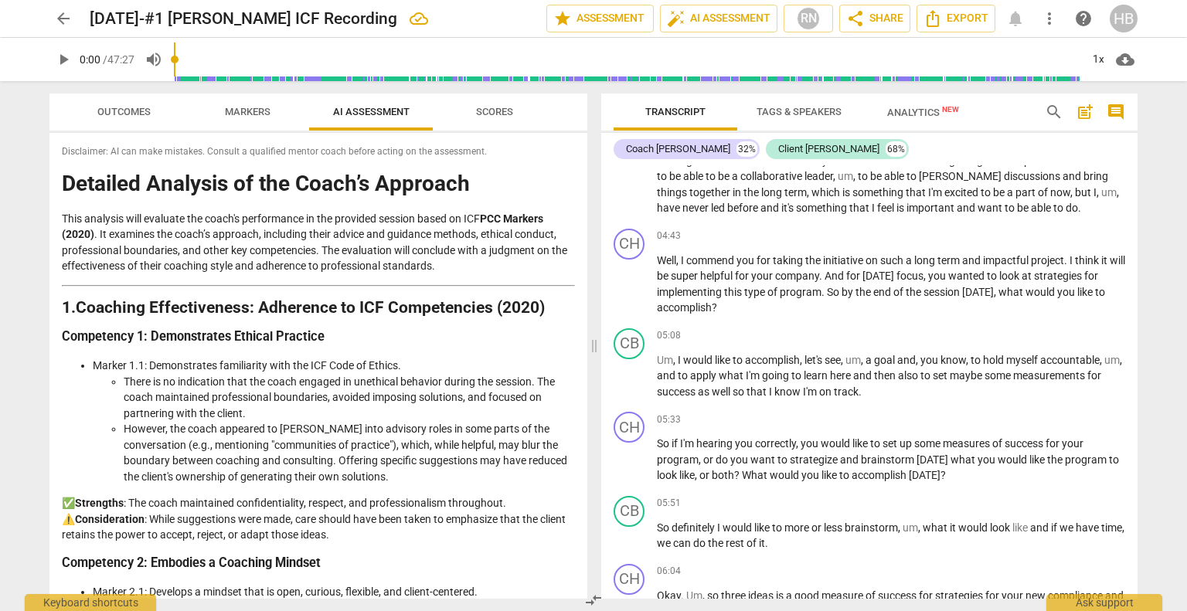
click at [233, 111] on span "Markers" at bounding box center [248, 112] width 46 height 12
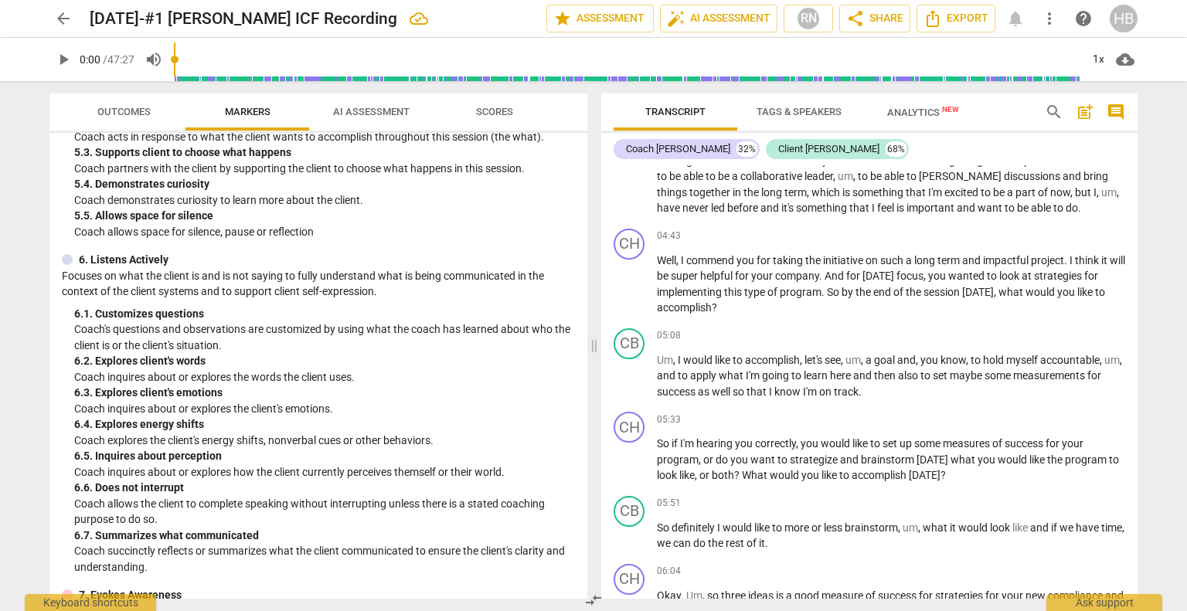
scroll to position [1223, 0]
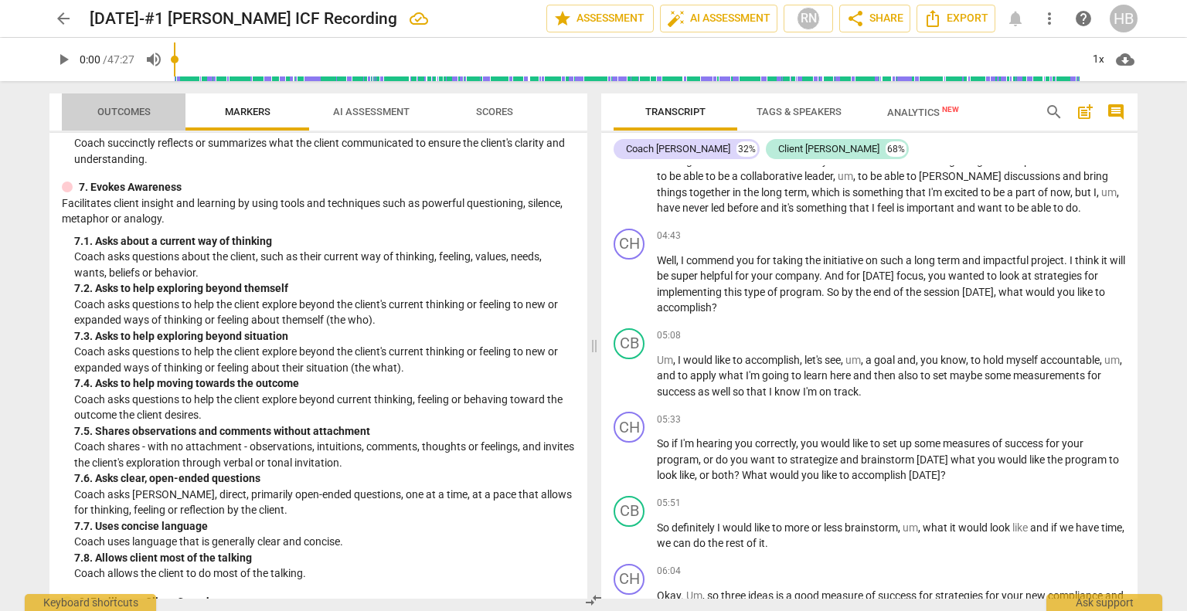
click at [116, 98] on button "Outcomes" at bounding box center [124, 111] width 124 height 37
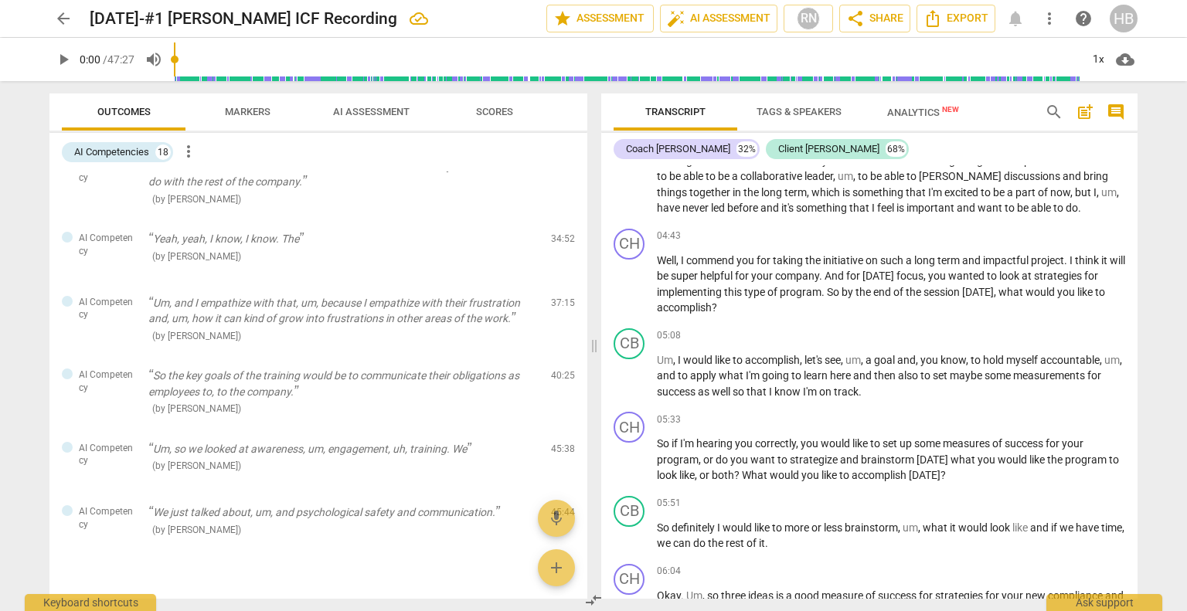
scroll to position [915, 0]
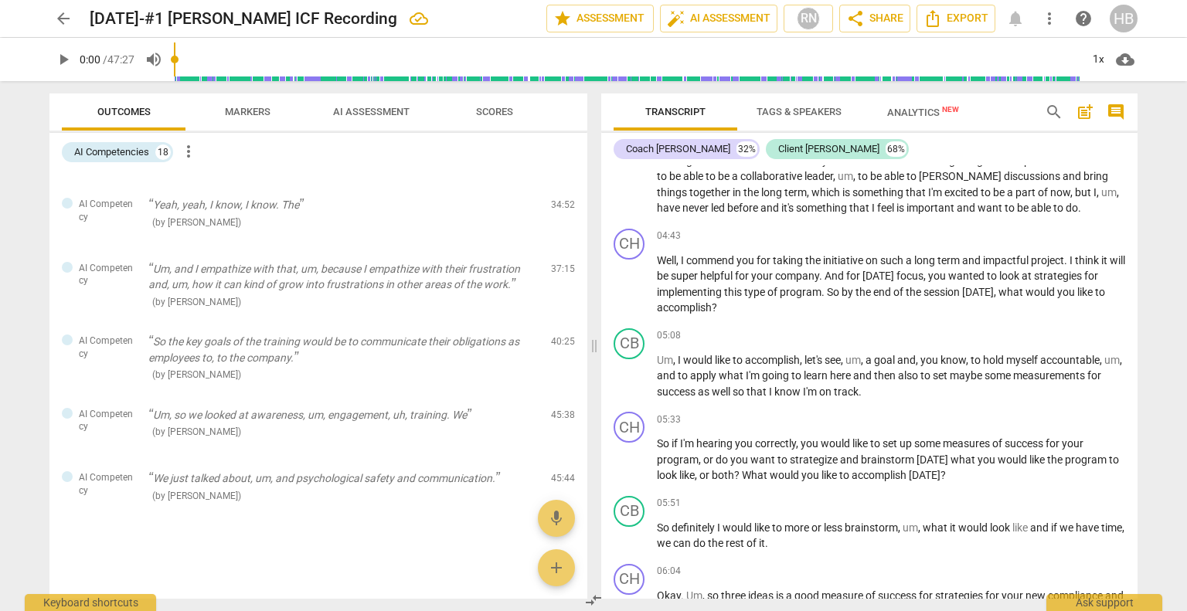
click at [253, 106] on span "Markers" at bounding box center [248, 112] width 46 height 12
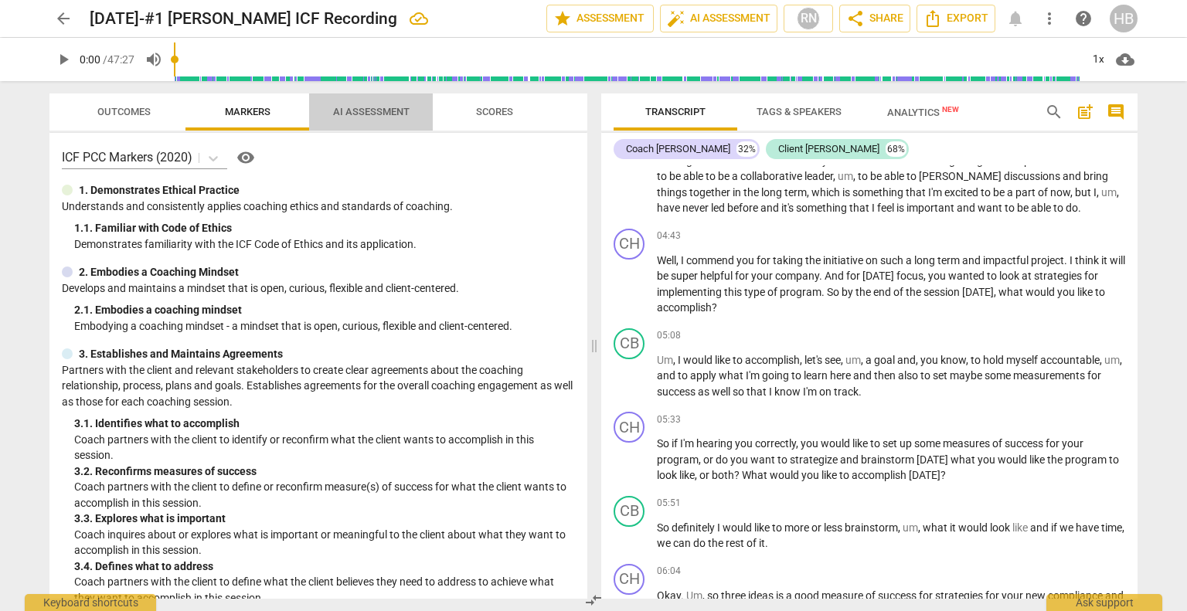
click at [365, 114] on span "AI Assessment" at bounding box center [371, 112] width 76 height 12
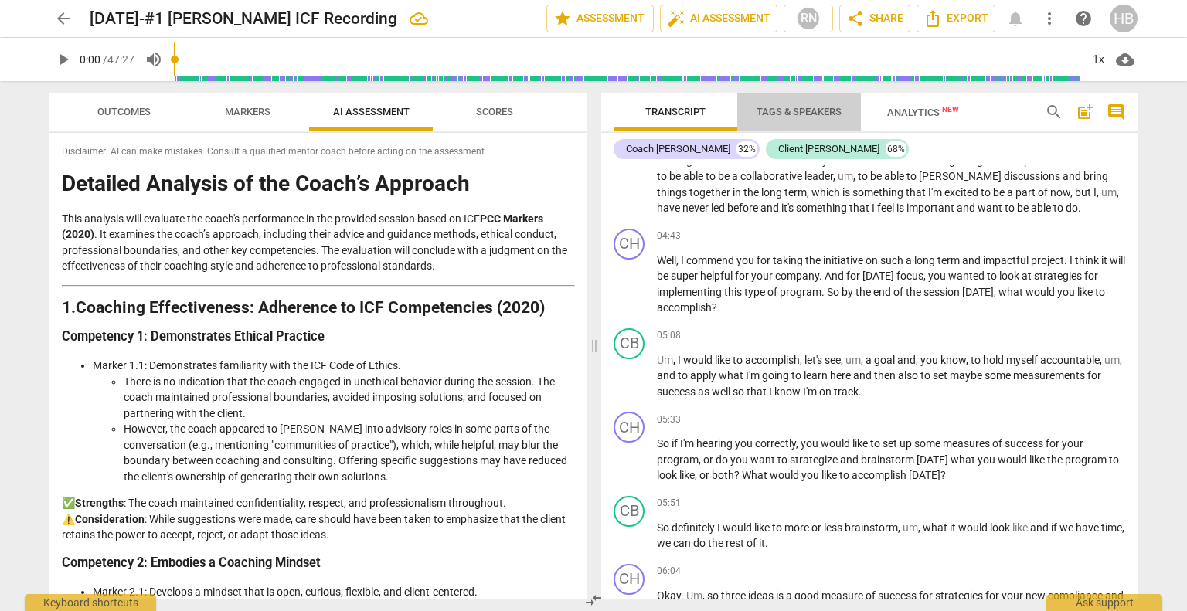
click at [813, 100] on button "Tags & Speakers" at bounding box center [799, 111] width 124 height 37
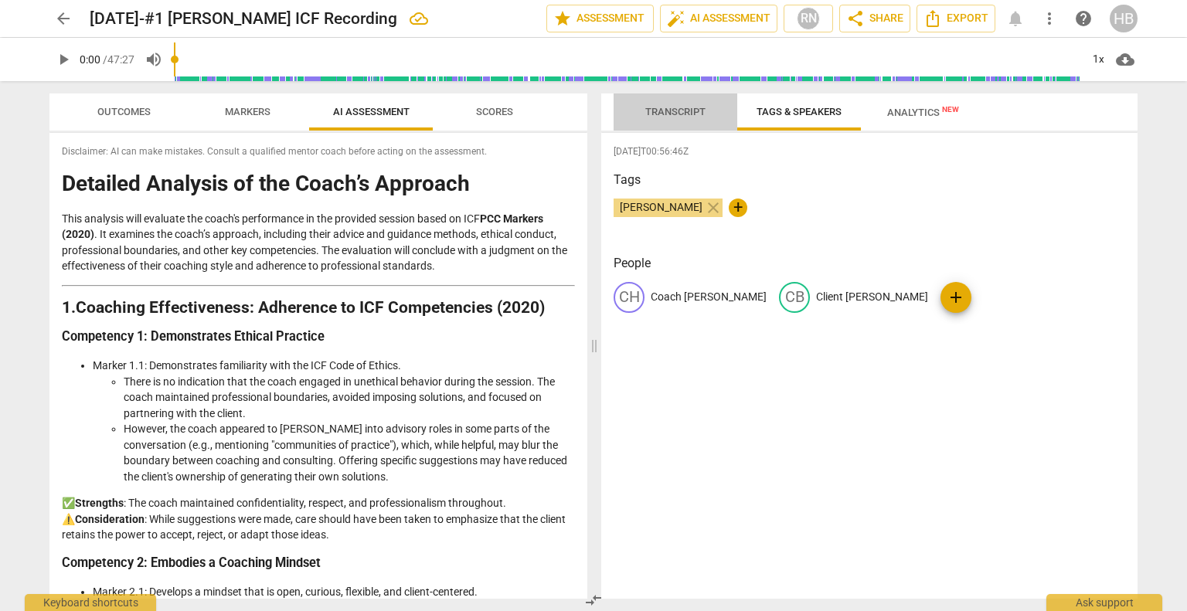
click at [684, 100] on button "Transcript" at bounding box center [675, 111] width 124 height 37
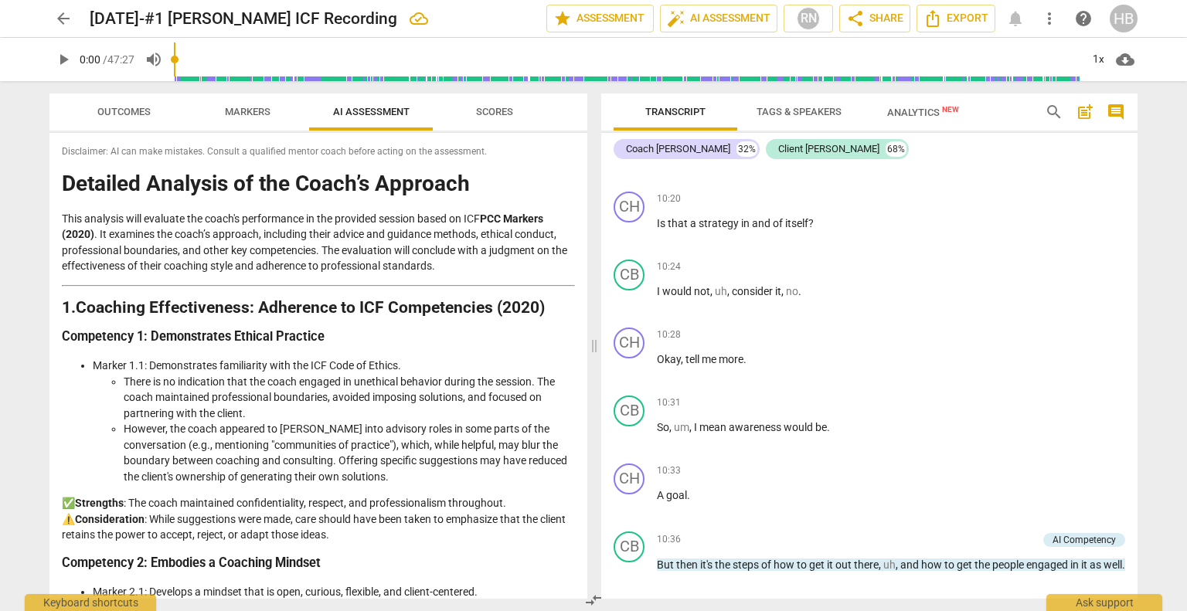
scroll to position [3034, 0]
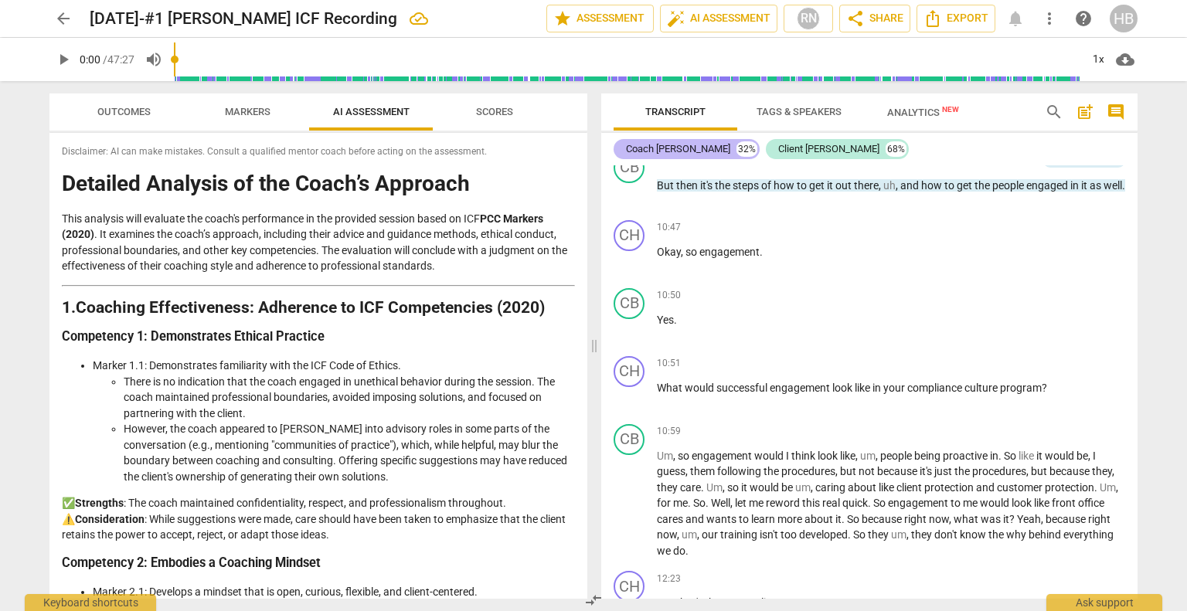
click at [664, 141] on div "Coach [PERSON_NAME]" at bounding box center [678, 148] width 104 height 15
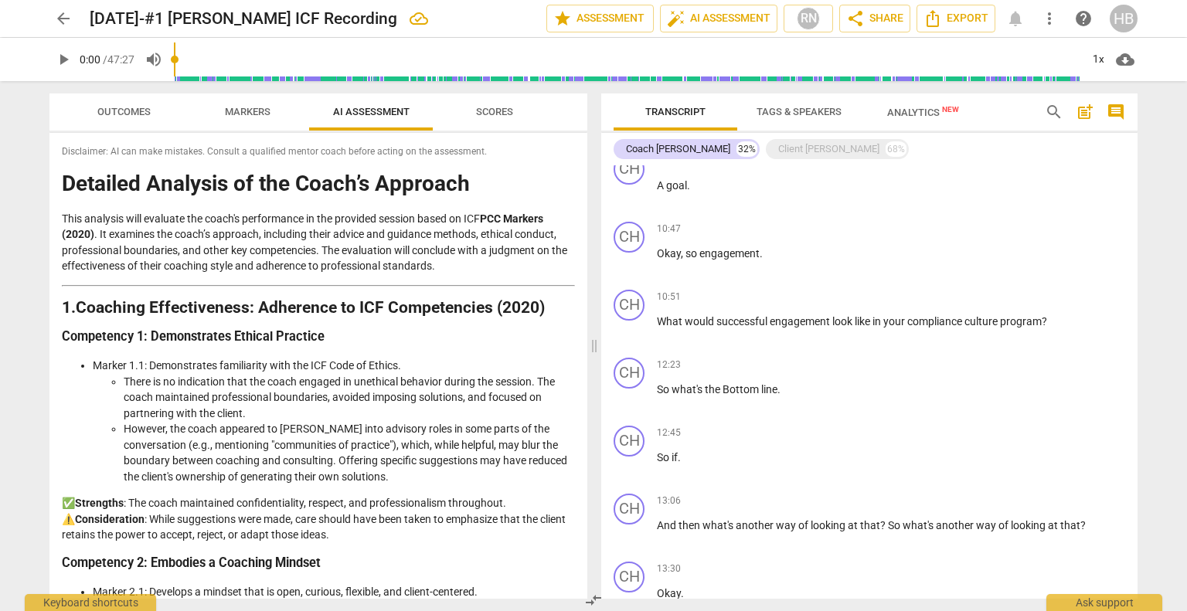
click at [1131, 147] on div "Coach [PERSON_NAME] 32% Client [PERSON_NAME] 68% CH play_arrow pause 00:02 + Ad…" at bounding box center [869, 366] width 536 height 466
click at [783, 141] on div "Client [PERSON_NAME] 68%" at bounding box center [837, 149] width 143 height 20
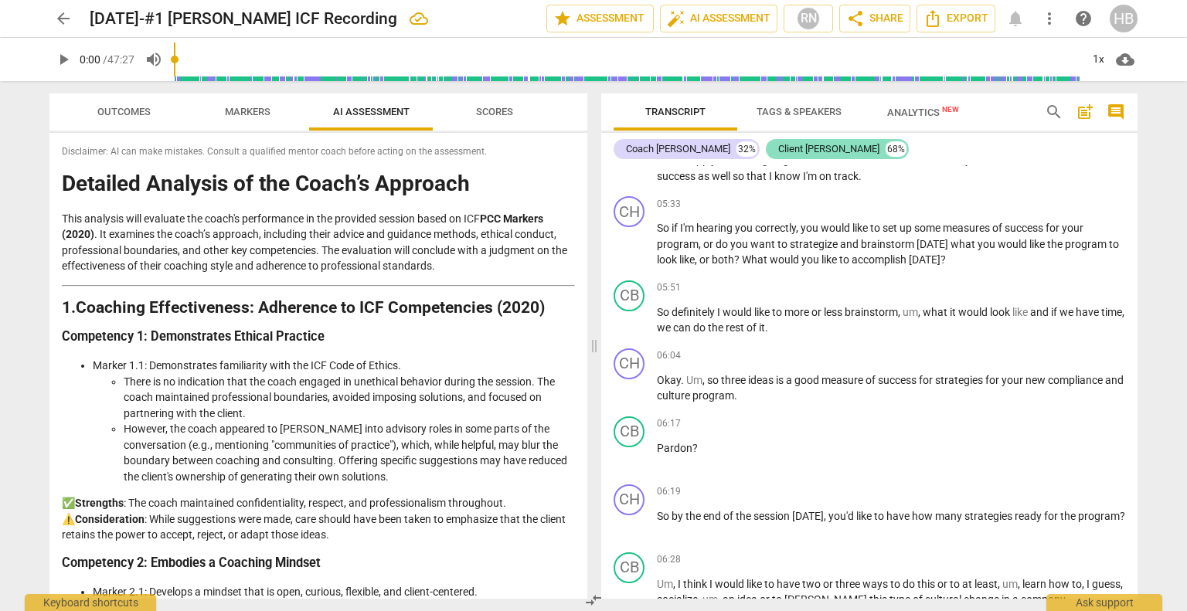
scroll to position [3034, 0]
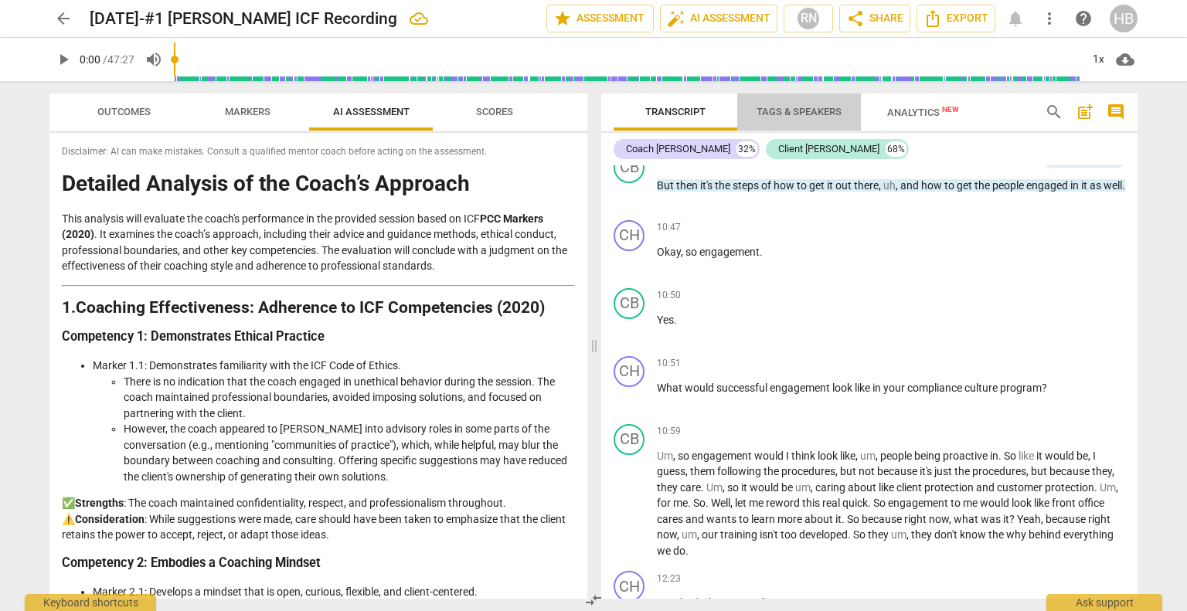
click at [778, 106] on span "Tags & Speakers" at bounding box center [798, 112] width 85 height 12
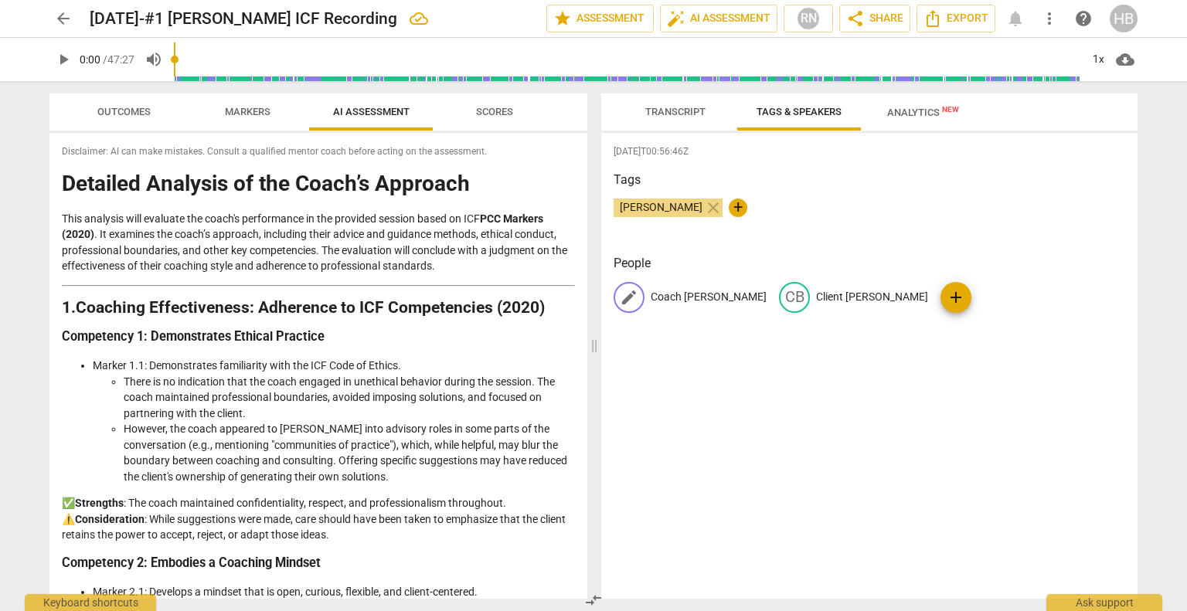
click at [685, 294] on p "Coach [PERSON_NAME]" at bounding box center [708, 297] width 116 height 16
click at [685, 294] on input "Coach [PERSON_NAME]" at bounding box center [712, 297] width 124 height 25
type input "[PERSON_NAME]"
click at [871, 292] on p "Client [PERSON_NAME]" at bounding box center [903, 297] width 112 height 16
click at [784, 296] on input "Client [PERSON_NAME]" at bounding box center [845, 297] width 124 height 25
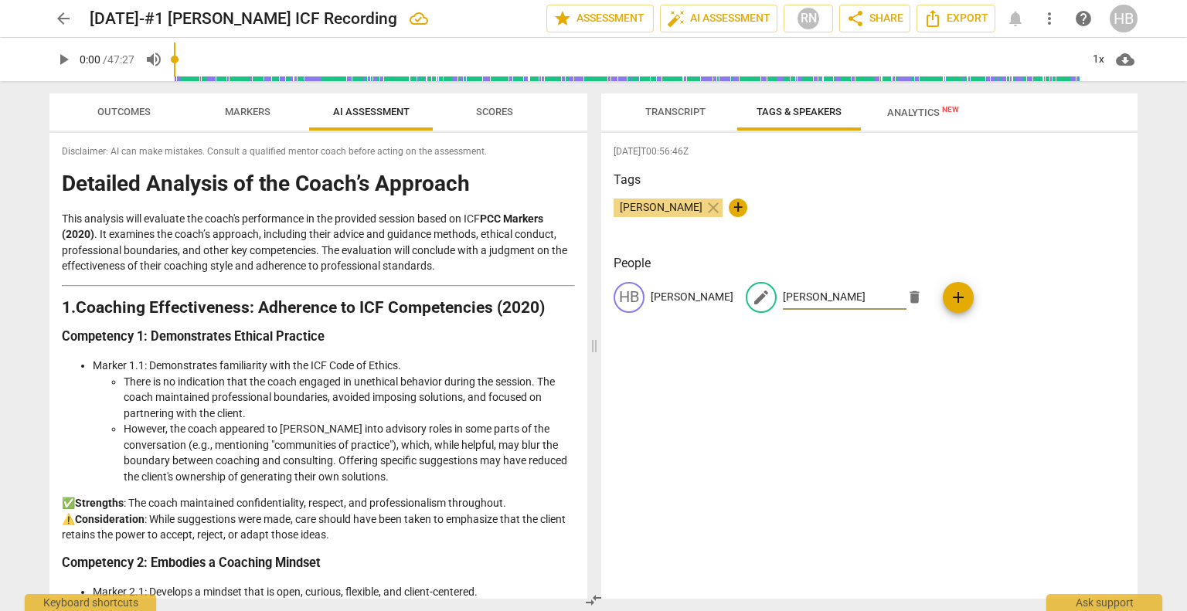
type input "[PERSON_NAME]"
click at [930, 436] on div "[DATE]T00:56:46Z Tags [PERSON_NAME] close + People HB [PERSON_NAME] edit [PERSO…" at bounding box center [869, 366] width 536 height 466
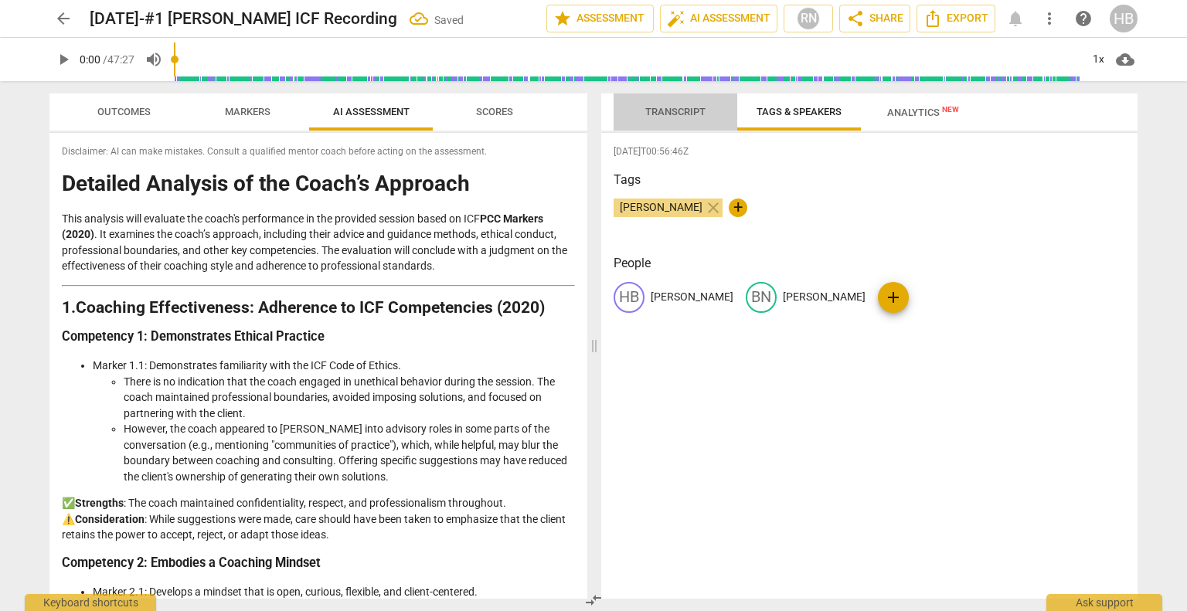
click at [673, 114] on span "Transcript" at bounding box center [675, 112] width 60 height 12
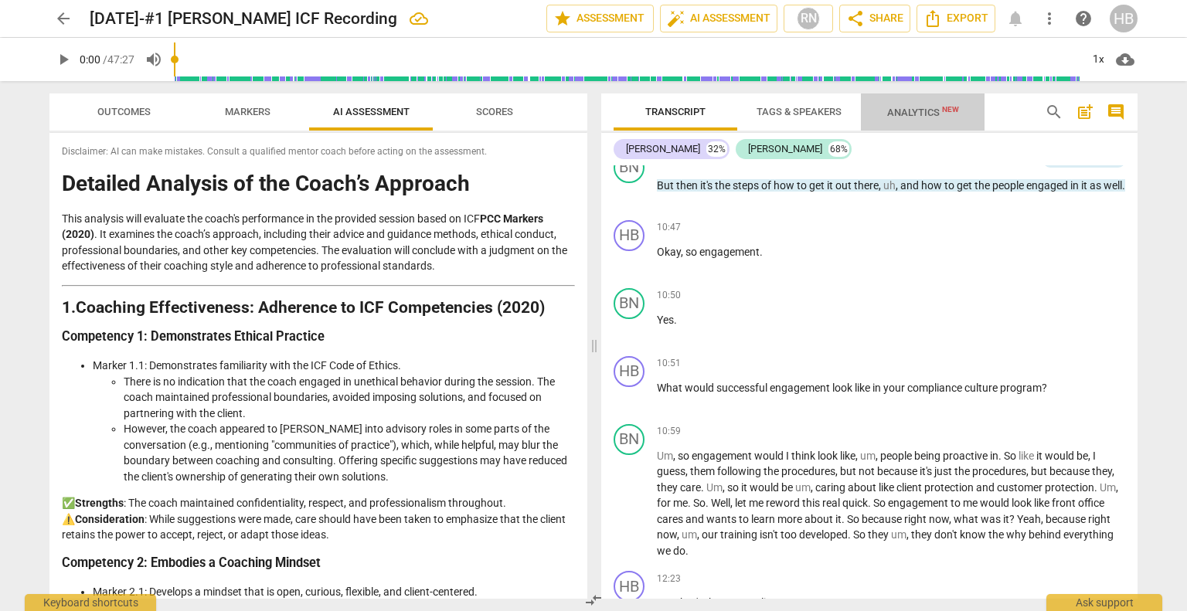
click at [922, 105] on span "Analytics New" at bounding box center [922, 111] width 109 height 23
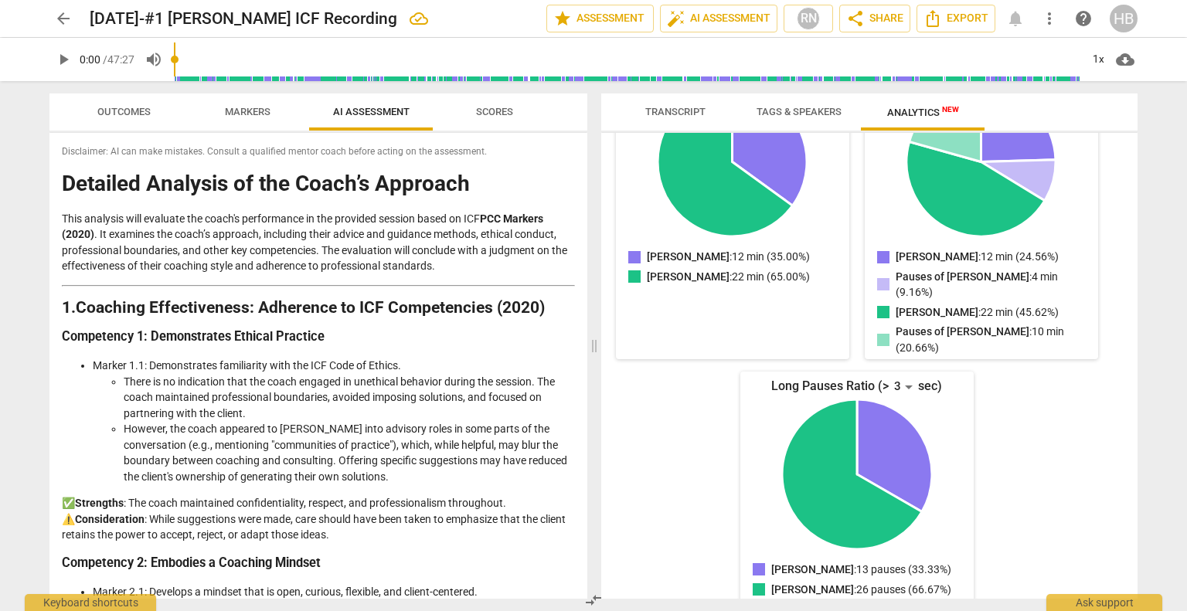
scroll to position [0, 0]
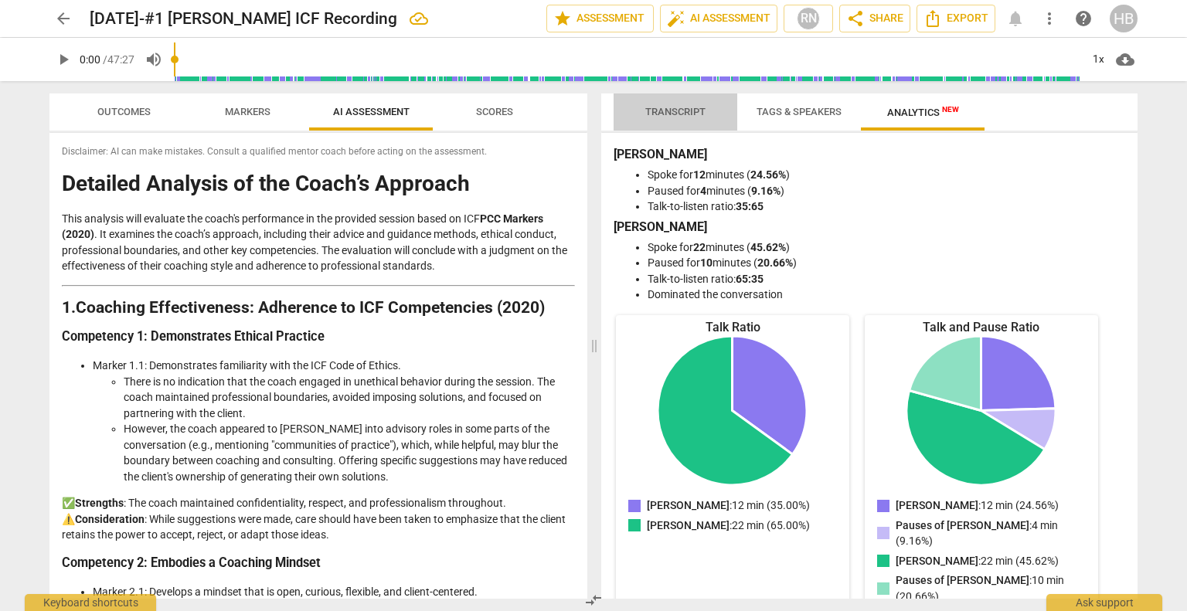
click at [689, 103] on span "Transcript" at bounding box center [675, 112] width 97 height 21
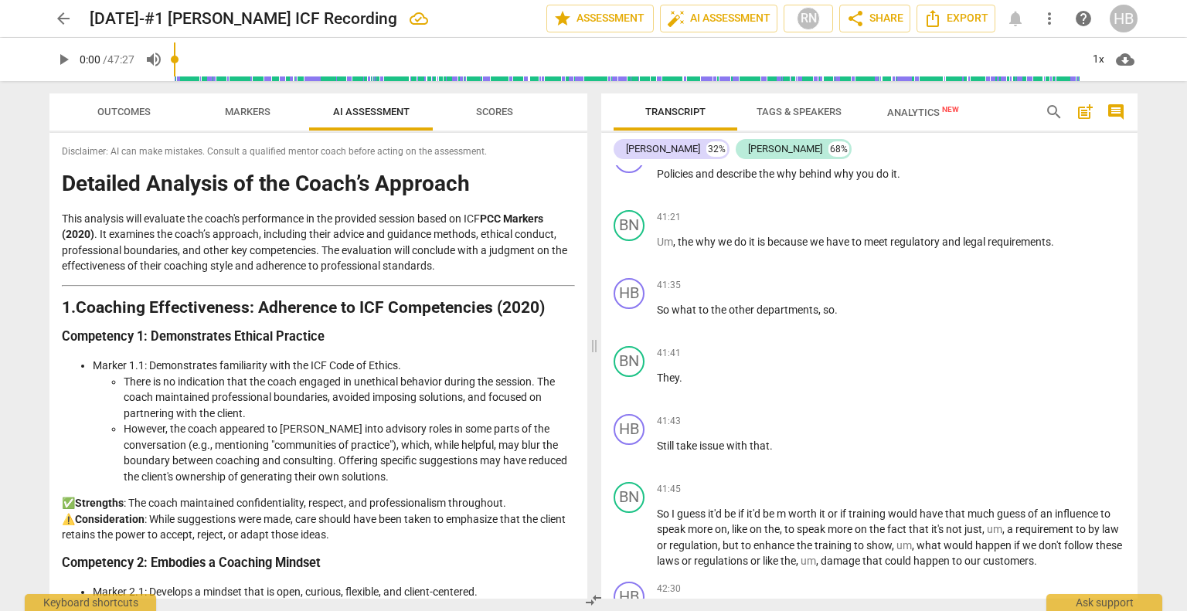
scroll to position [12135, 0]
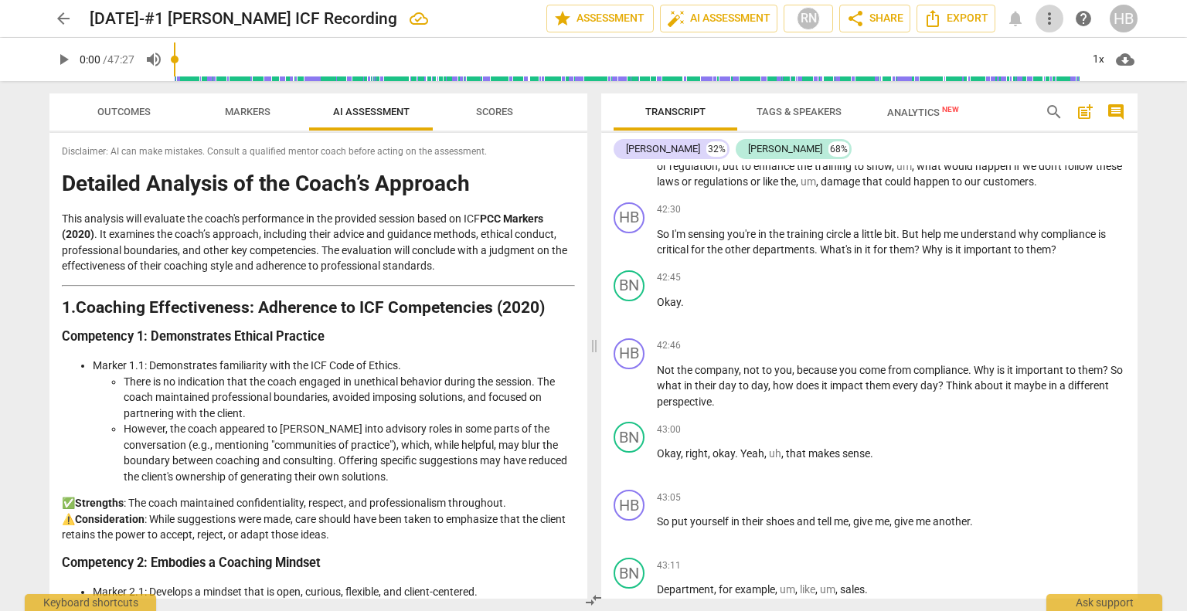
click at [1041, 19] on span "more_vert" at bounding box center [1049, 18] width 19 height 19
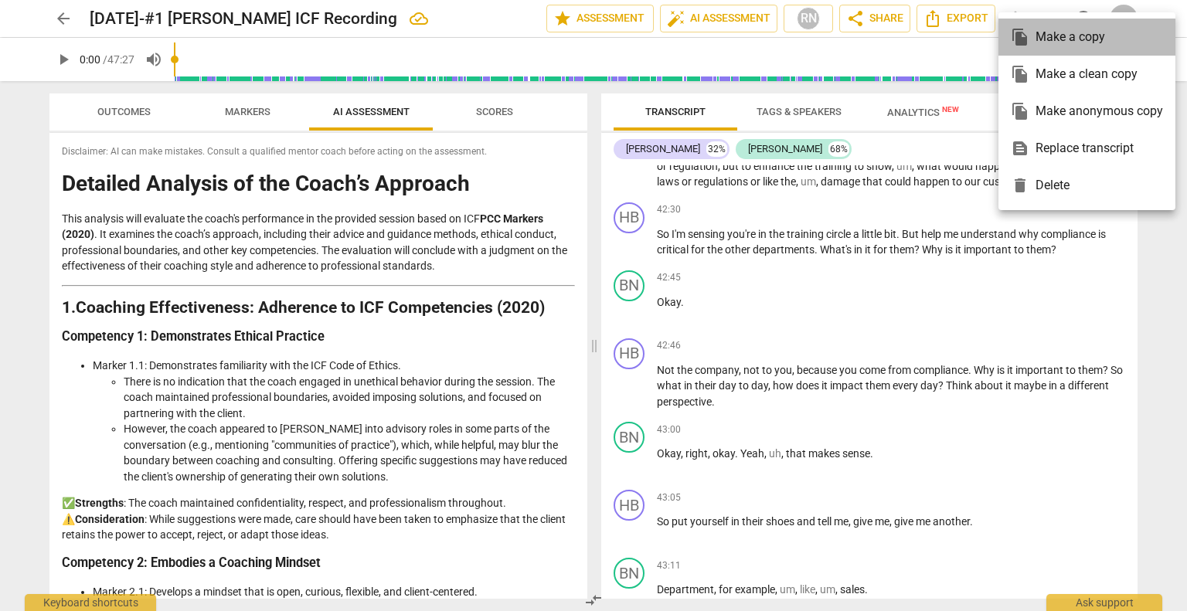
click at [1074, 31] on div "file_copy Make a copy" at bounding box center [1086, 37] width 152 height 37
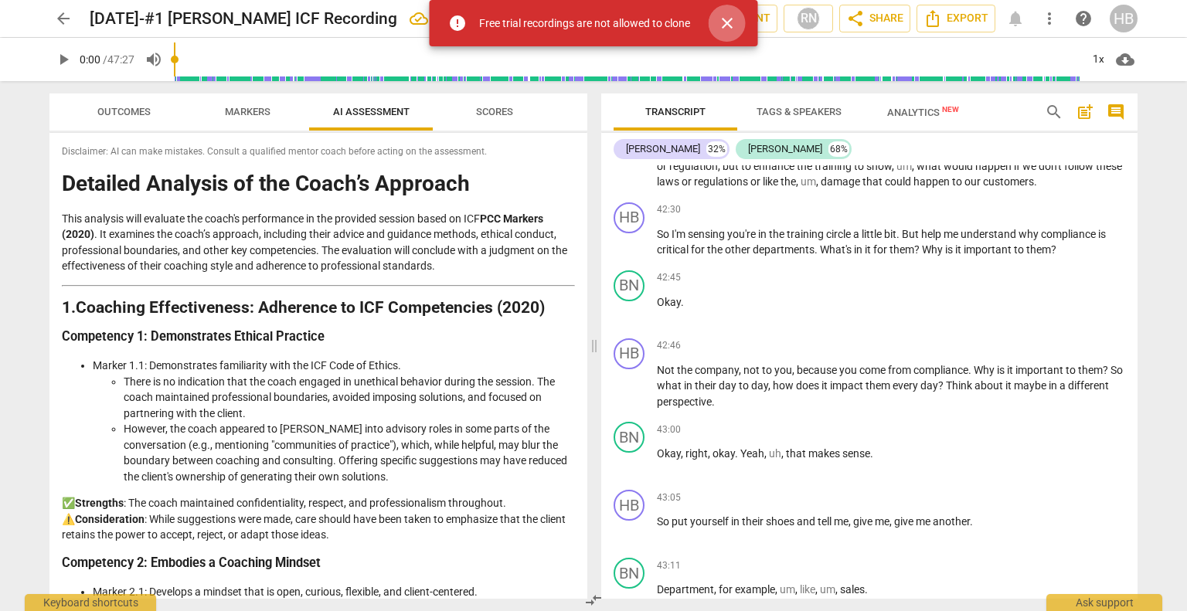
click at [728, 13] on button "close" at bounding box center [726, 23] width 37 height 37
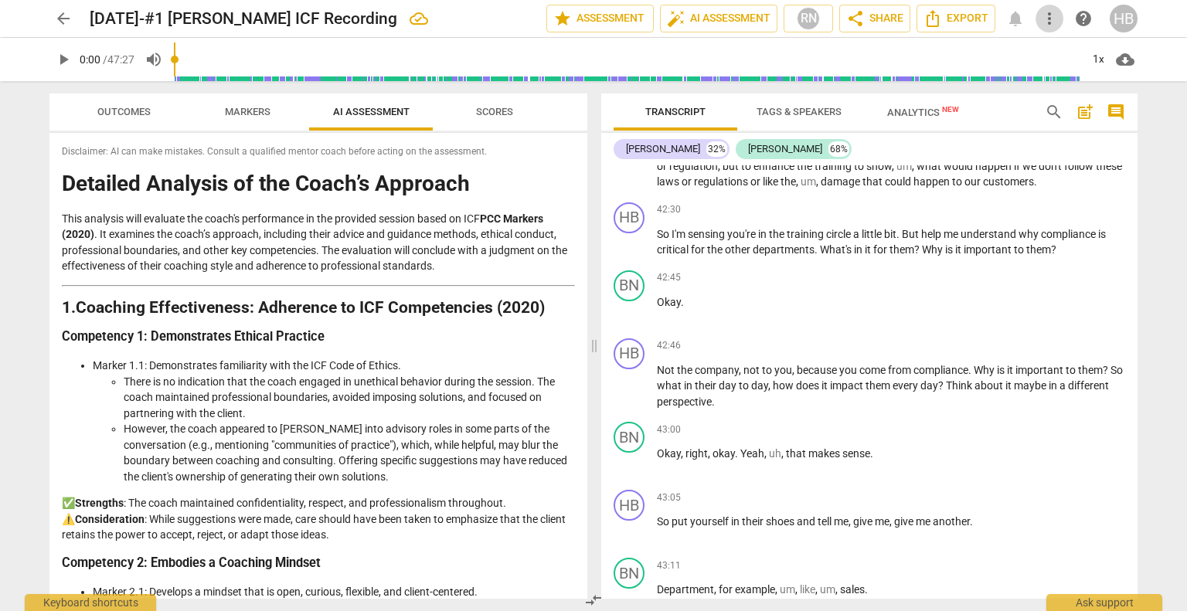
click at [1050, 18] on span "more_vert" at bounding box center [1049, 18] width 19 height 19
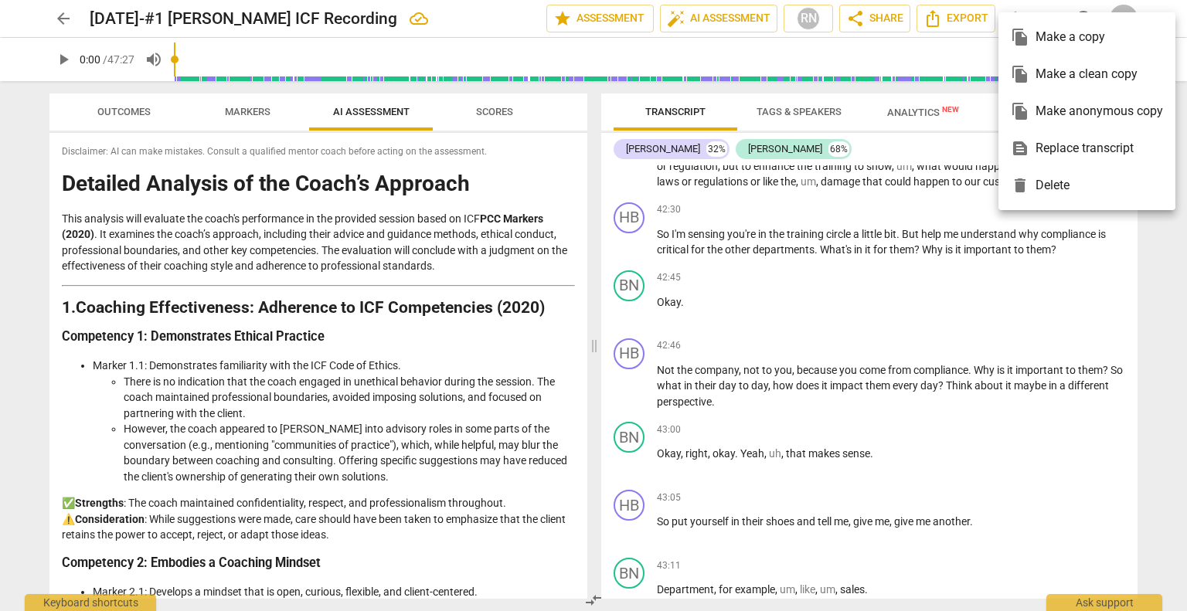
click at [809, 307] on div at bounding box center [593, 305] width 1187 height 611
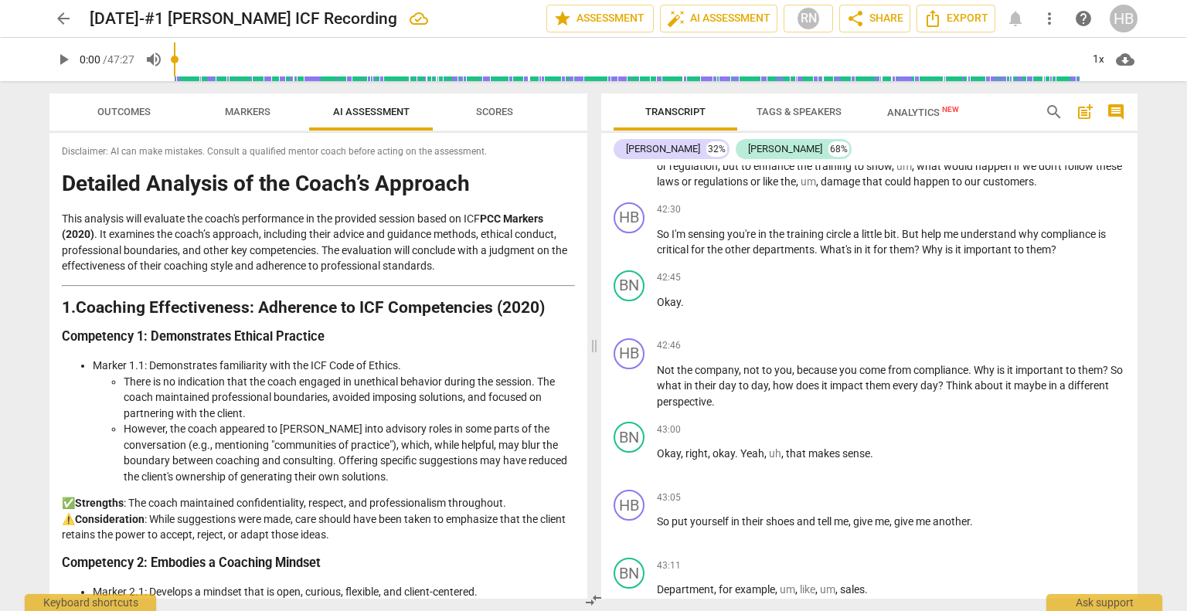
click at [260, 363] on li "Marker 1.1: Demonstrates familiarity with the ICF Code of Ethics. There is no i…" at bounding box center [334, 421] width 482 height 127
click at [242, 107] on span "Markers" at bounding box center [248, 112] width 46 height 12
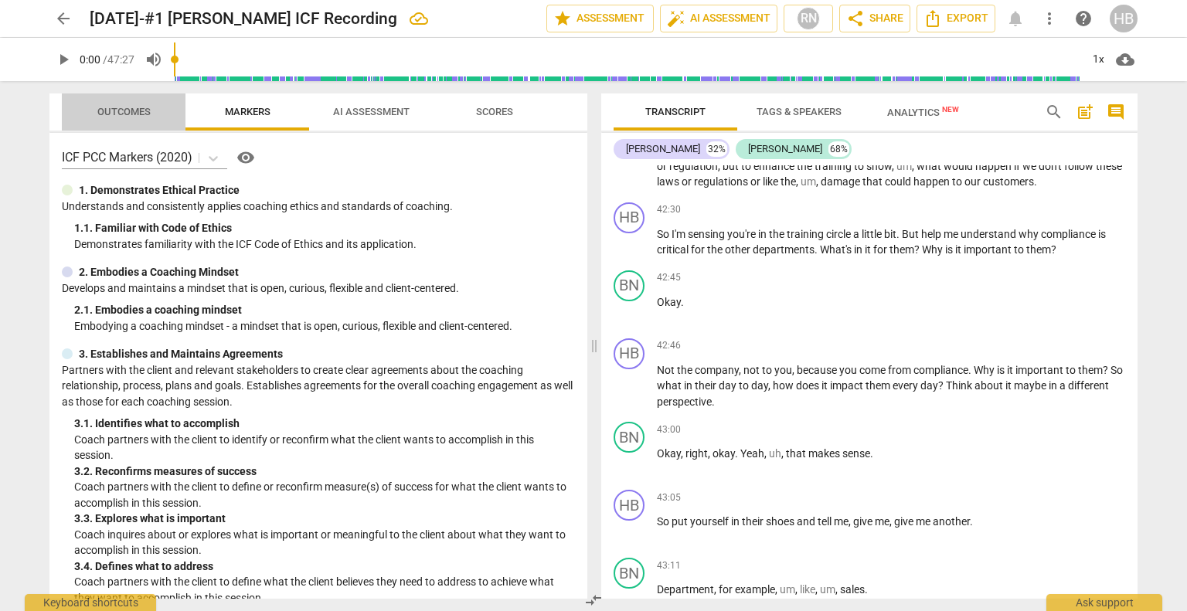
click at [124, 114] on span "Outcomes" at bounding box center [123, 112] width 53 height 12
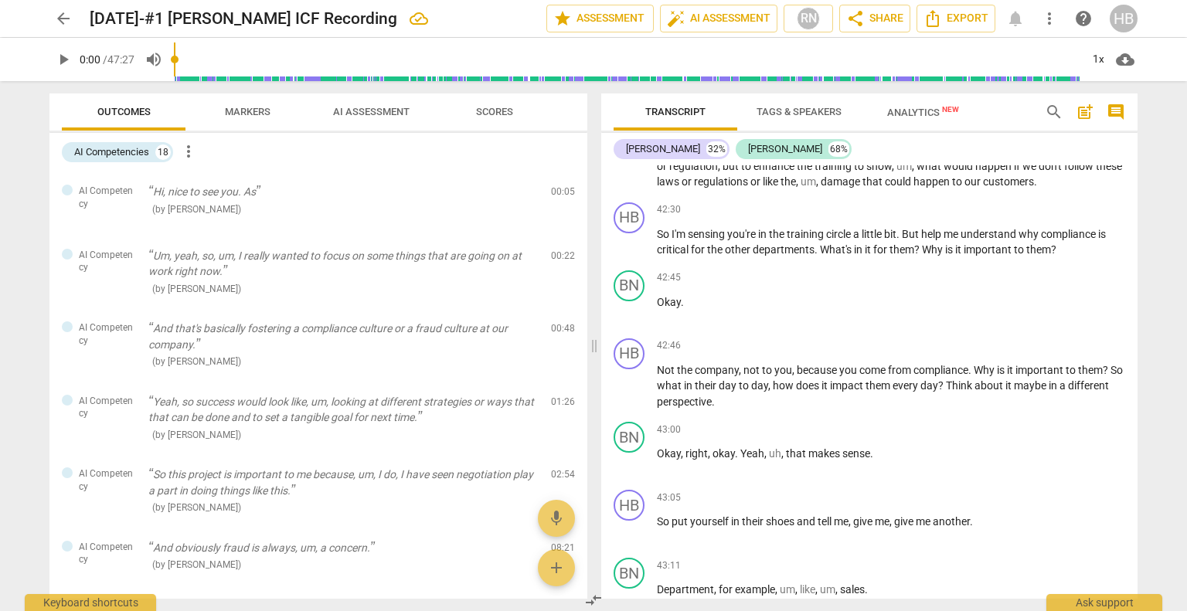
click at [750, 188] on span "regulations" at bounding box center [722, 181] width 56 height 12
click at [1126, 15] on div "HB" at bounding box center [1123, 19] width 28 height 28
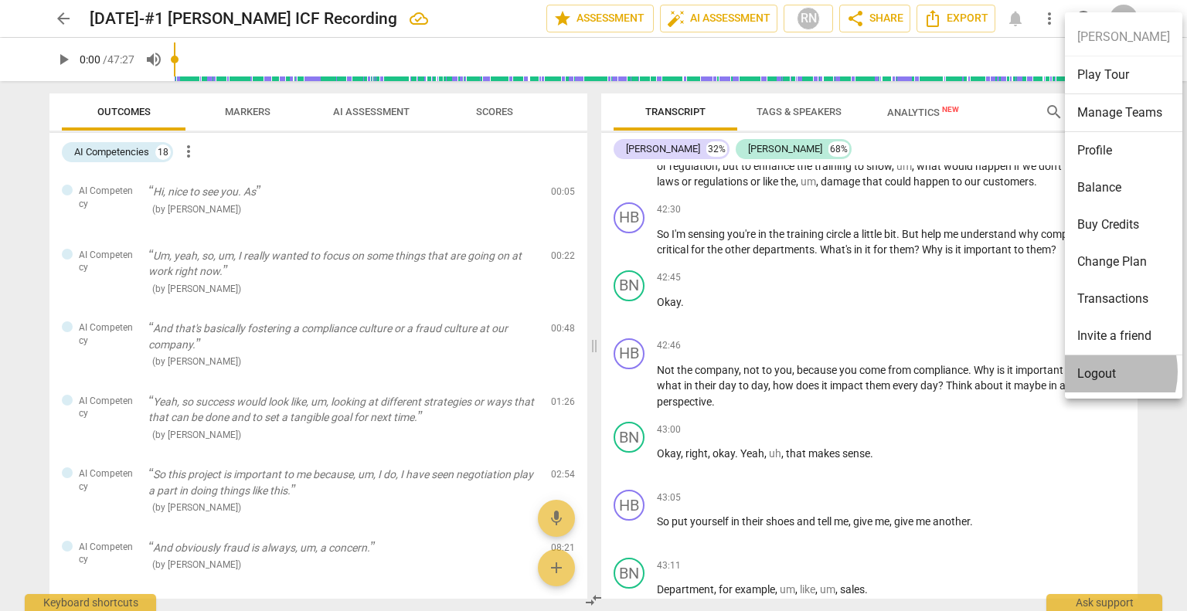
click at [1086, 372] on li "Logout" at bounding box center [1123, 373] width 117 height 37
